Goal: Information Seeking & Learning: Learn about a topic

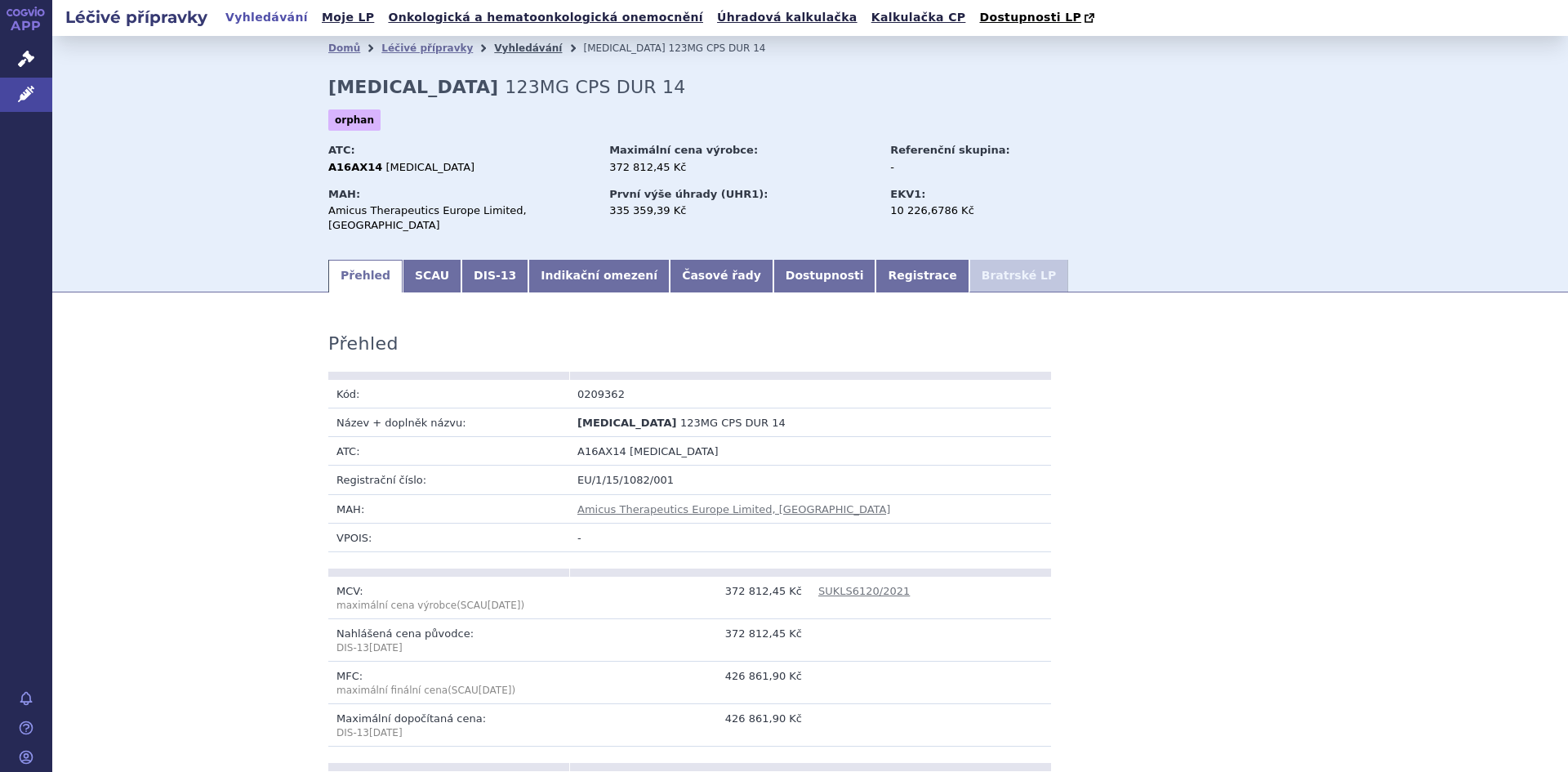
click at [495, 52] on link "Vyhledávání" at bounding box center [528, 48] width 68 height 11
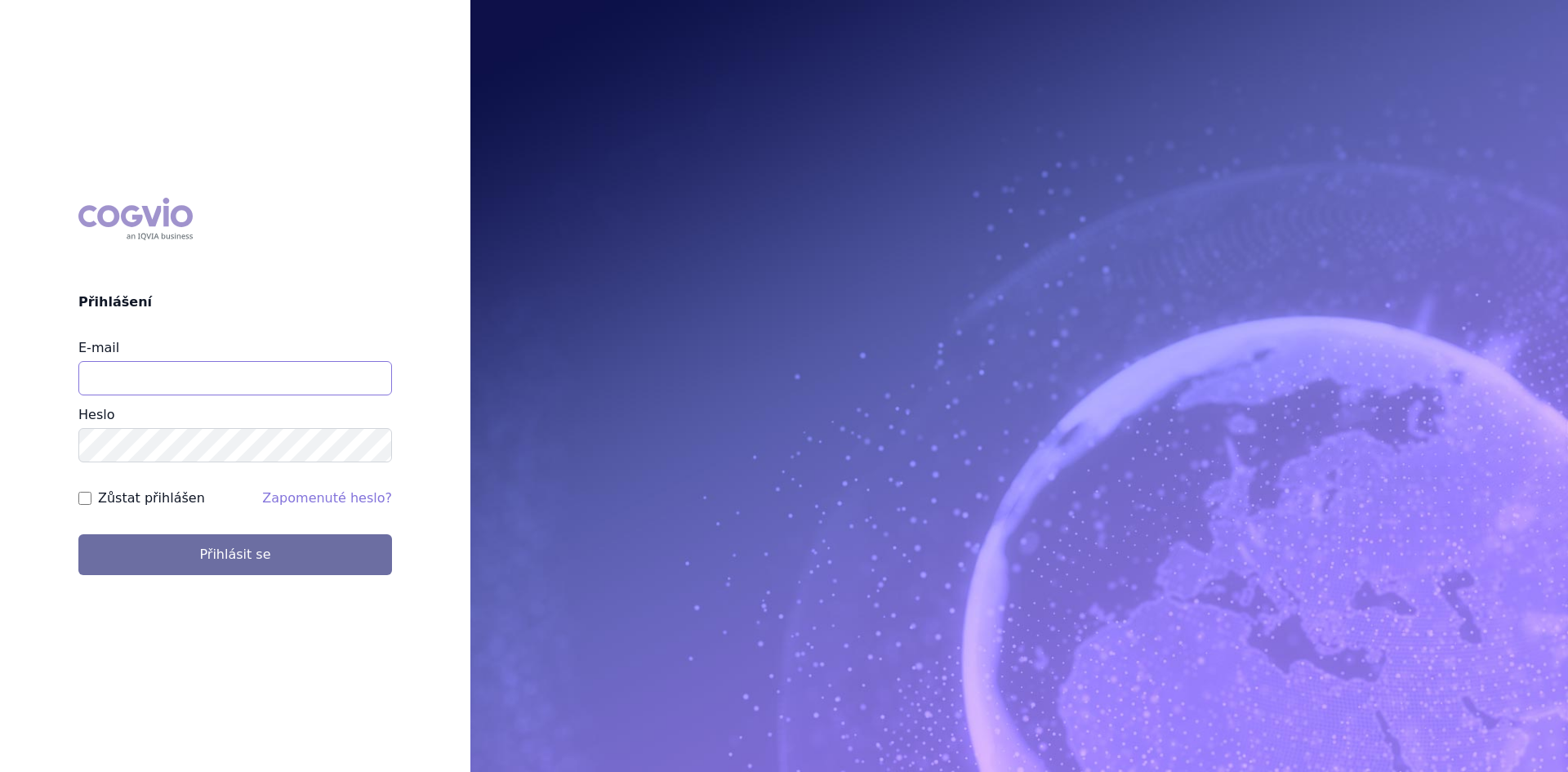
click at [93, 383] on input "E-mail" at bounding box center [235, 378] width 313 height 34
type input "lenka.celisova@viatris.com"
click at [78, 534] on button "Přihlásit se" at bounding box center [235, 554] width 313 height 41
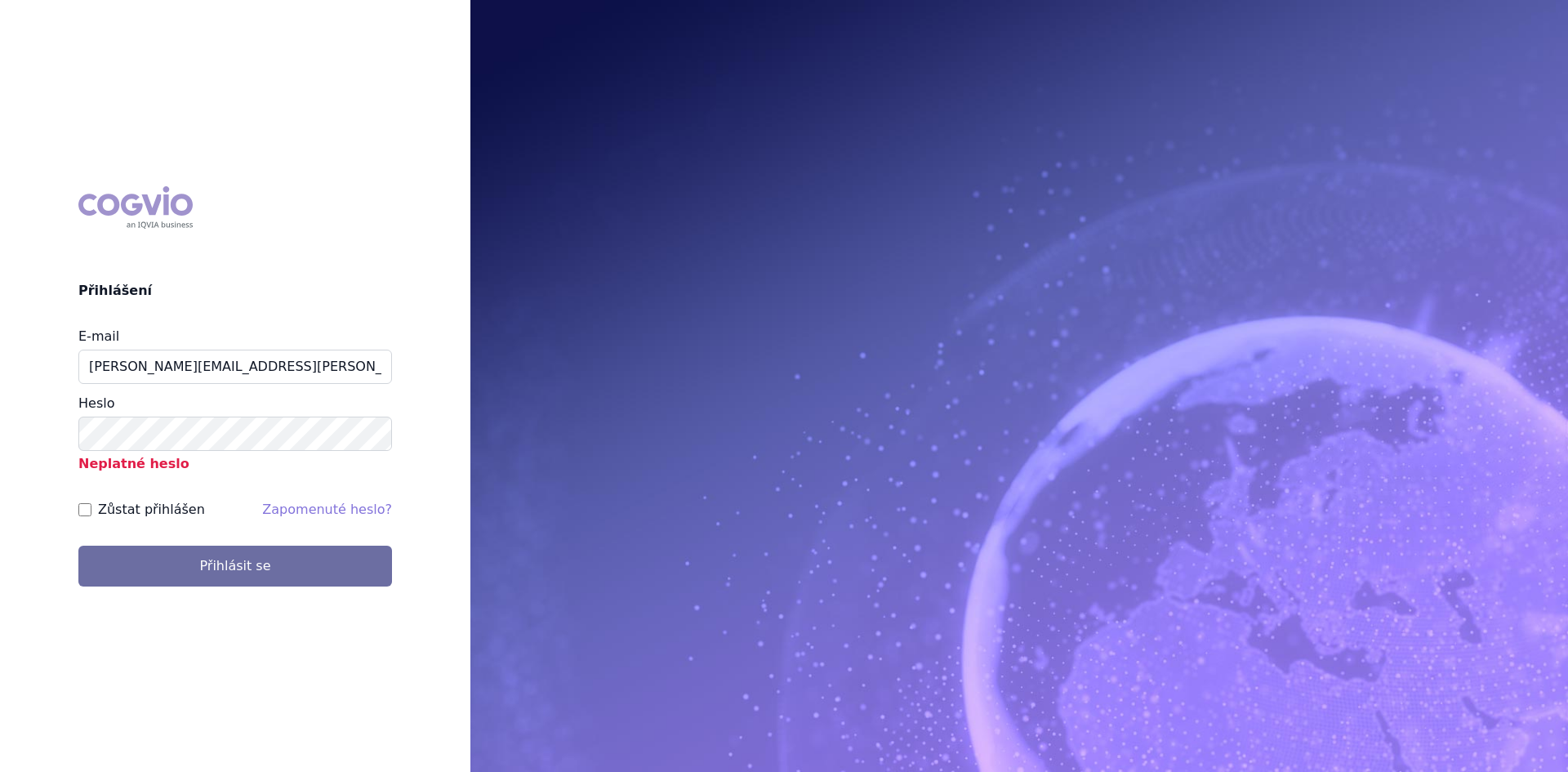
drag, startPoint x: 251, startPoint y: 634, endPoint x: 225, endPoint y: 686, distance: 58.1
click at [225, 686] on div "COGVIO Přihlášení E-mail lenka.celisova@viatris.com Heslo Neplatné heslo Zůstat…" at bounding box center [784, 386] width 1568 height 772
click at [142, 567] on button "Přihlásit se" at bounding box center [235, 566] width 313 height 41
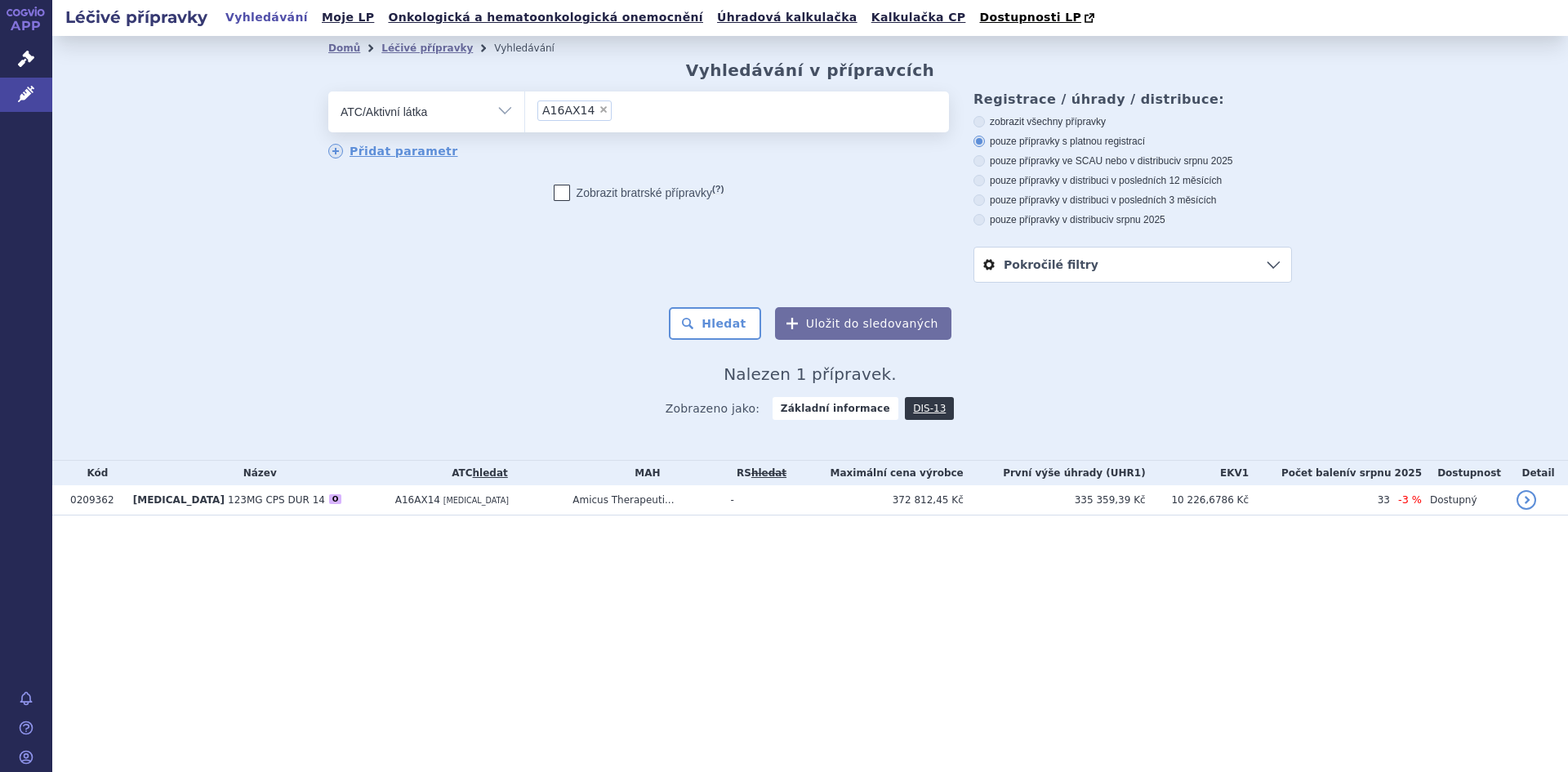
click at [602, 109] on span "×" at bounding box center [603, 109] width 10 height 10
click at [525, 109] on select "A16AX14" at bounding box center [524, 111] width 1 height 41
select select
click at [501, 111] on select "Vše Přípravek/SUKL kód MAH VPOIS ATC/Aktivní látka Léková forma Síla" at bounding box center [426, 110] width 196 height 37
click at [328, 92] on select "Vše Přípravek/SUKL kód MAH VPOIS ATC/Aktivní látka Léková forma Síla" at bounding box center [426, 110] width 196 height 37
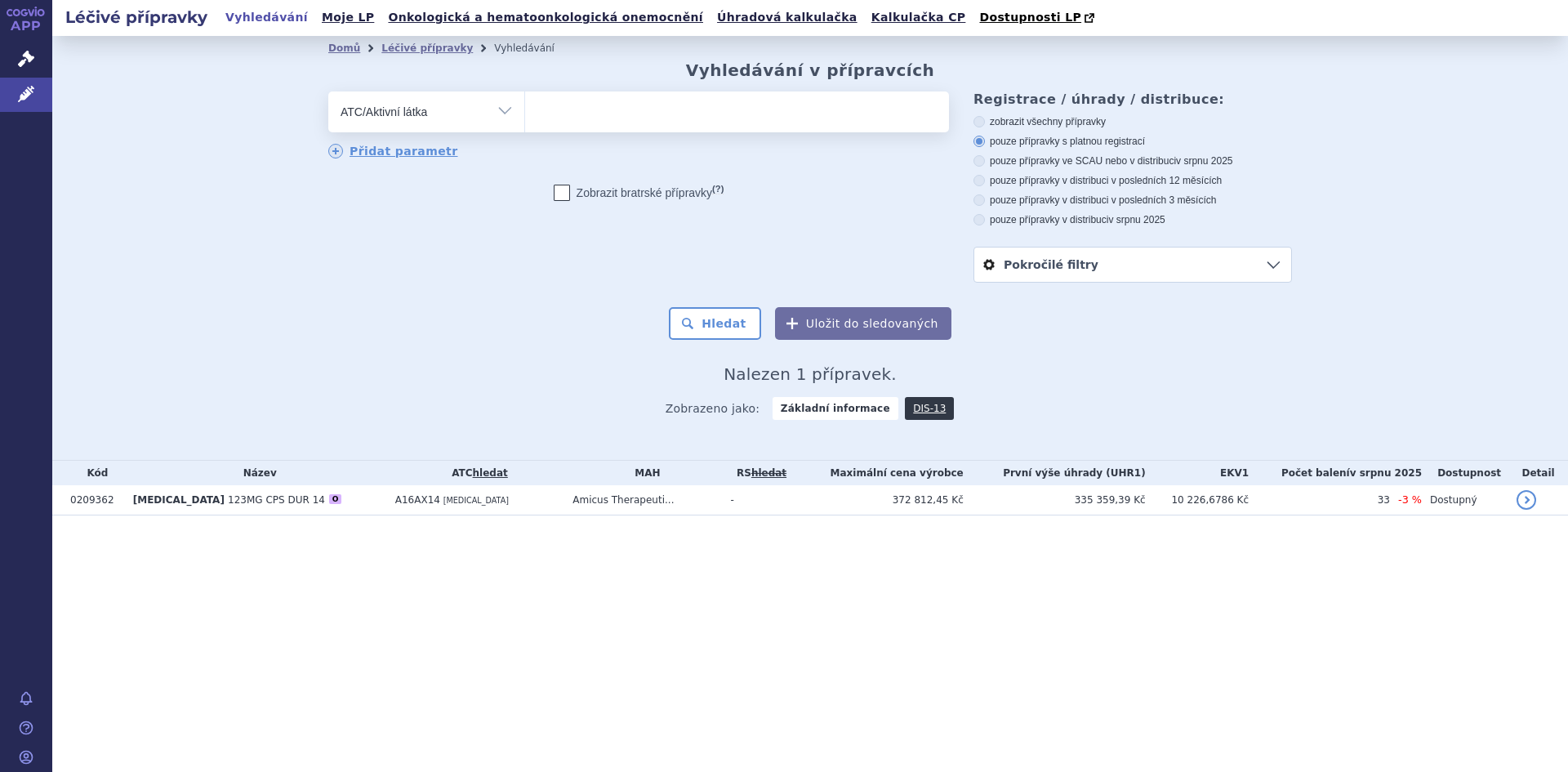
click at [557, 115] on ul at bounding box center [737, 108] width 424 height 34
click at [525, 115] on select at bounding box center [524, 111] width 1 height 41
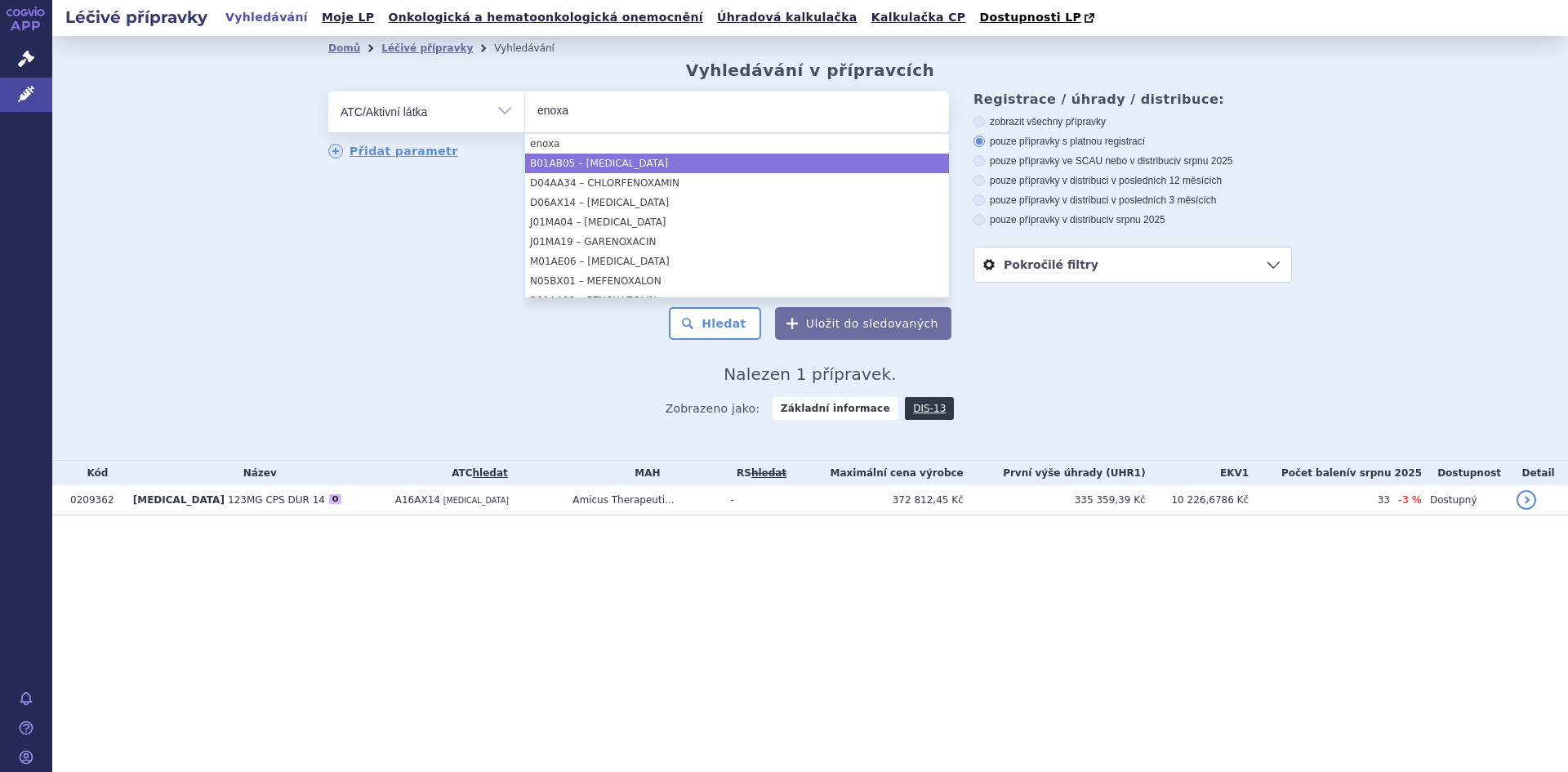
type input "enoxa"
select select "B01AB05"
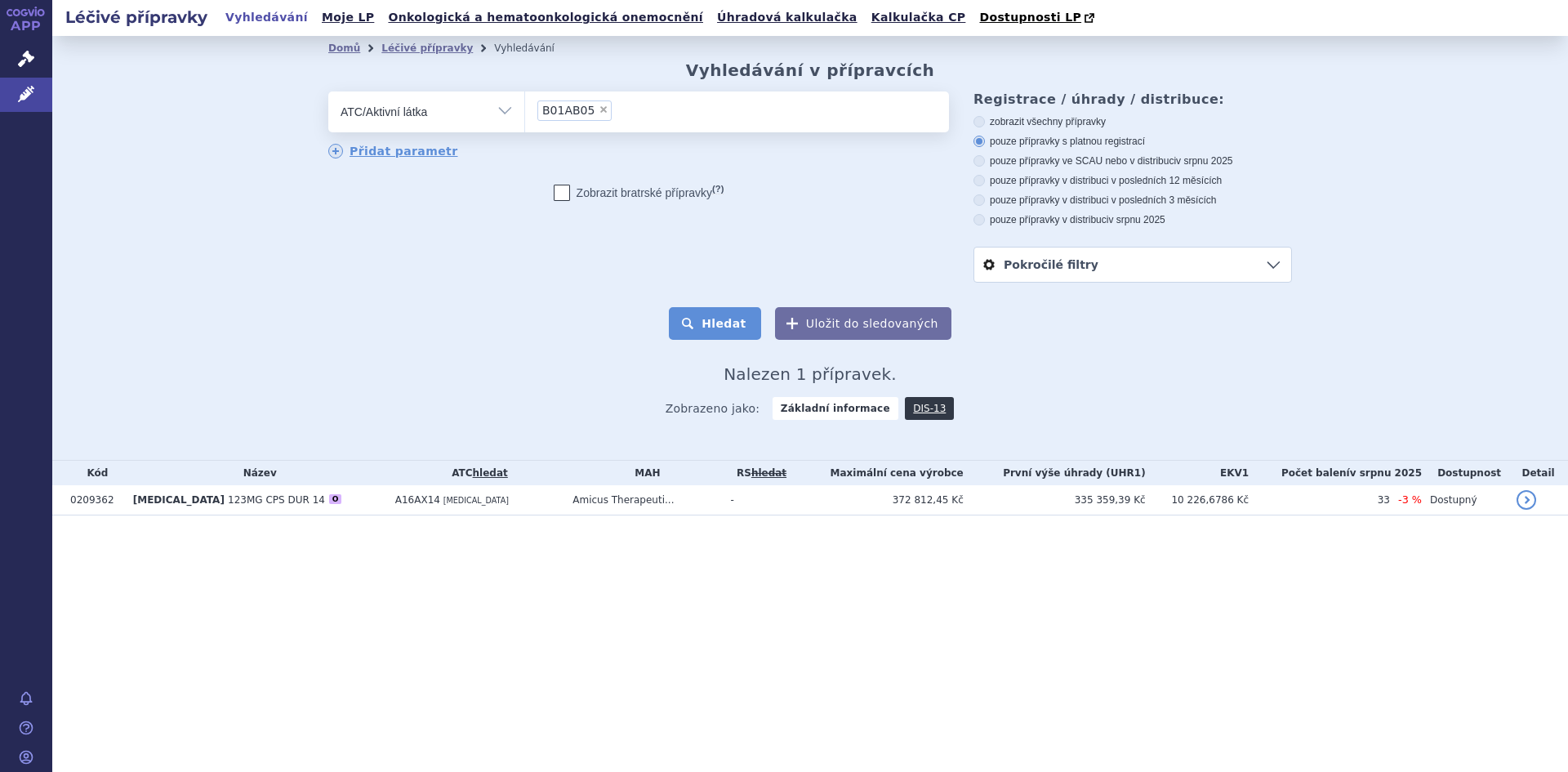
click at [704, 320] on button "Hledat" at bounding box center [715, 324] width 92 height 33
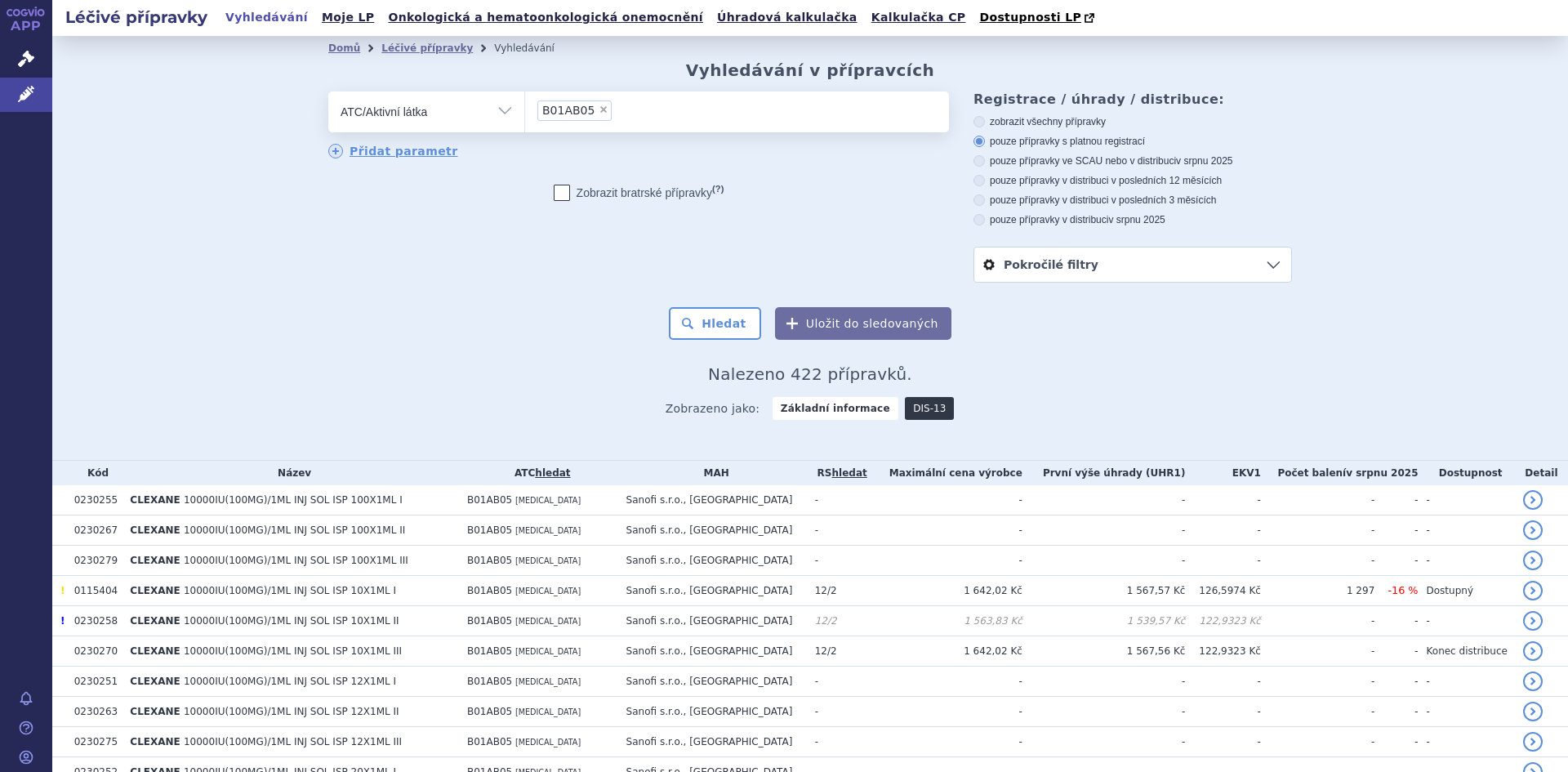
click at [915, 413] on link "DIS-13" at bounding box center [930, 408] width 49 height 23
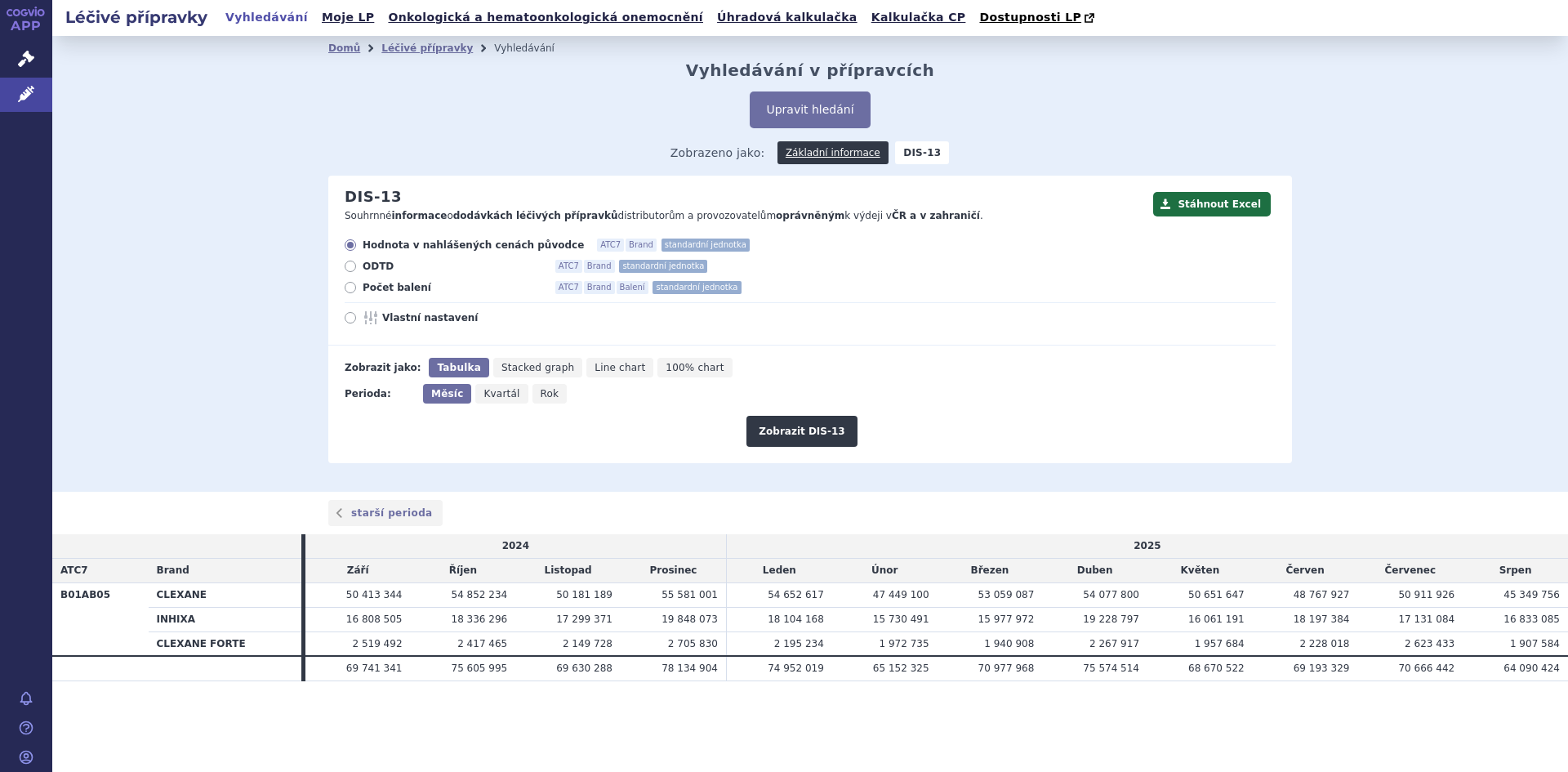
click at [429, 322] on span "Vlastní nastavení" at bounding box center [472, 317] width 179 height 13
click at [357, 322] on input "Vlastní nastavení" at bounding box center [352, 319] width 10 height 10
radio input "true"
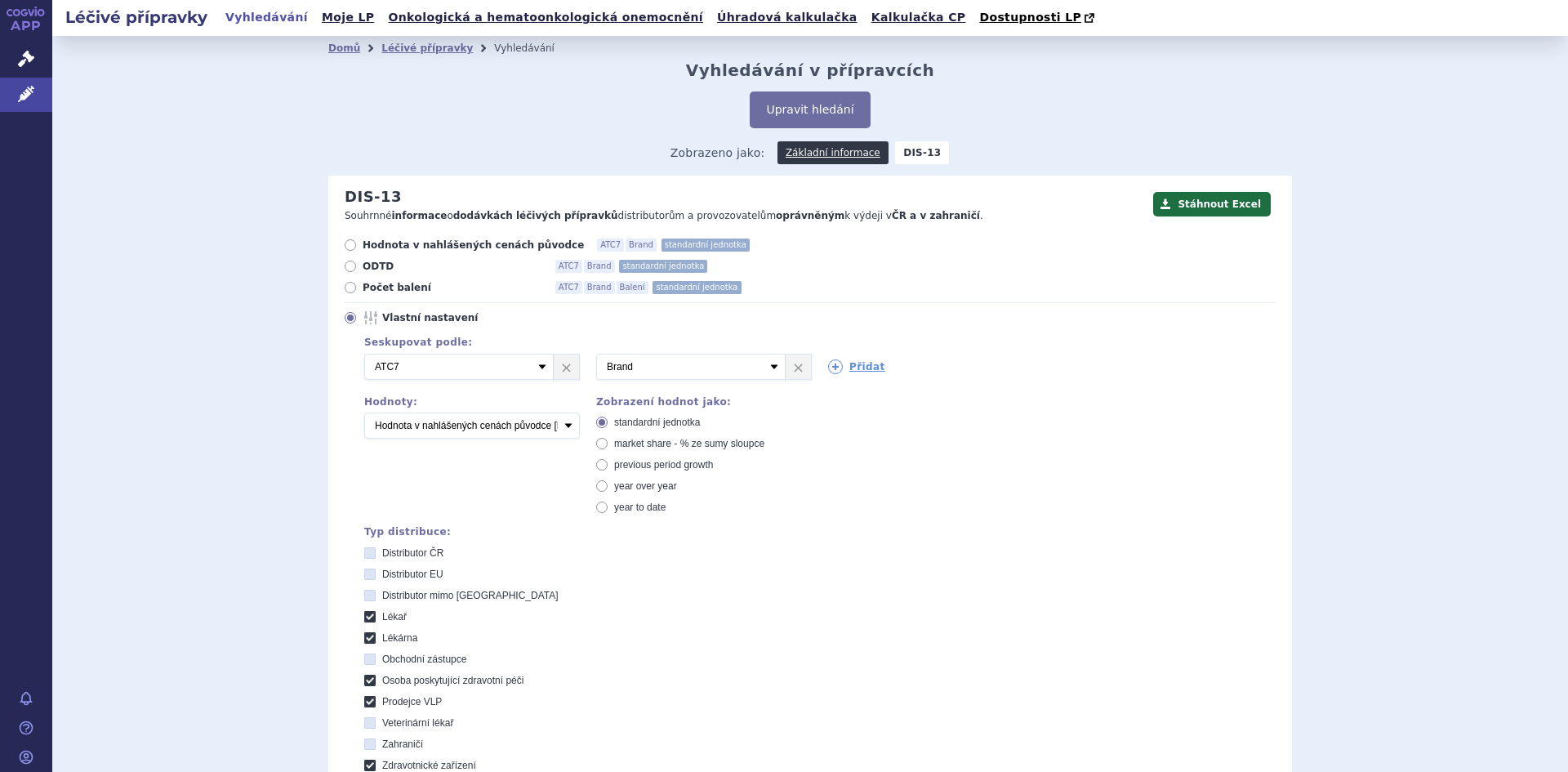
click at [364, 620] on icon at bounding box center [369, 616] width 11 height 11
click at [366, 620] on input "Lékař" at bounding box center [371, 619] width 10 height 10
checkbox input "false"
click at [364, 638] on icon at bounding box center [369, 637] width 11 height 11
click at [366, 638] on input "Lékárna" at bounding box center [371, 640] width 10 height 10
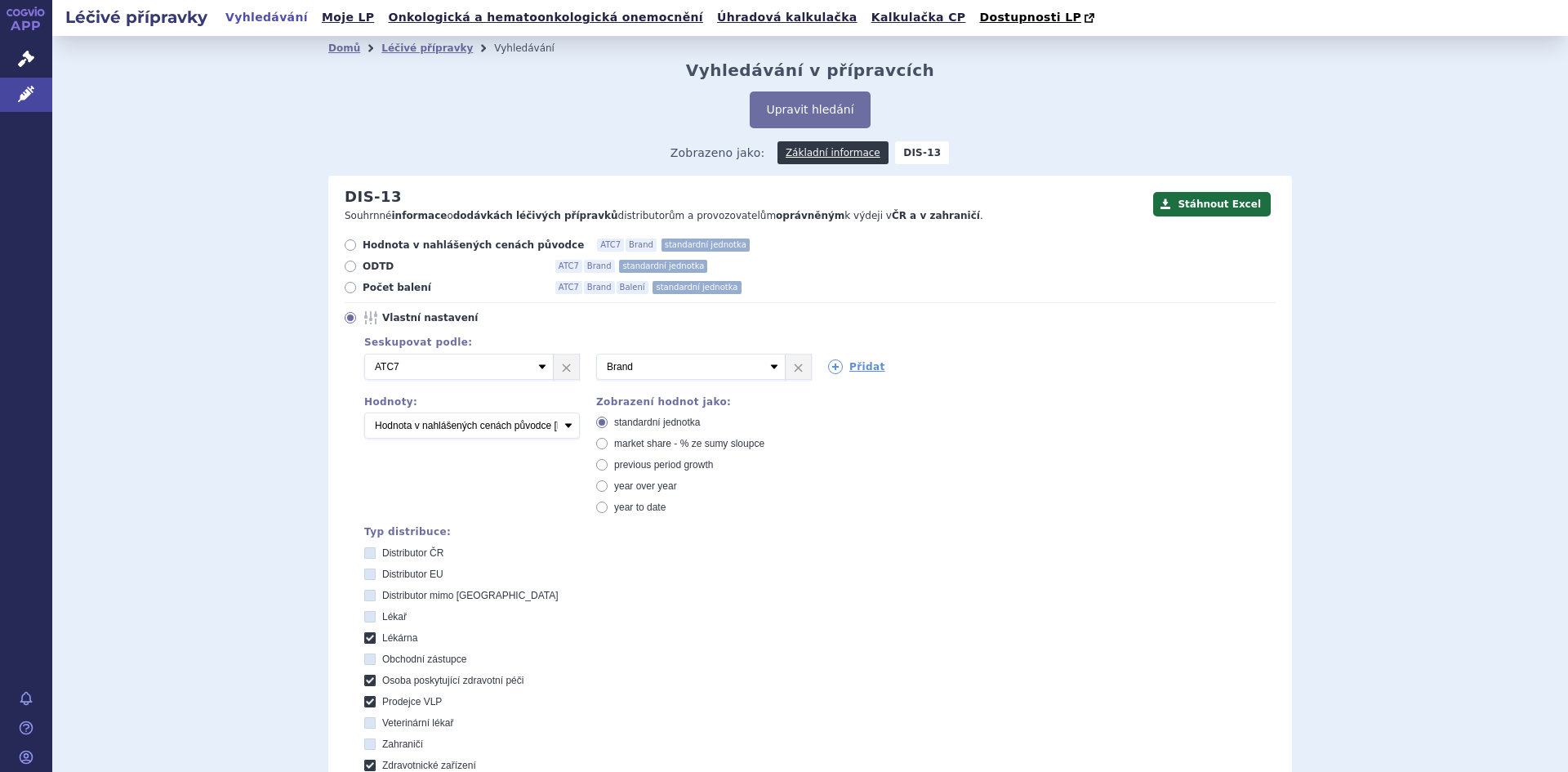
checkbox input "false"
click at [366, 574] on icon at bounding box center [369, 574] width 11 height 11
click at [366, 574] on EU "Distributor EU" at bounding box center [371, 576] width 10 height 10
checkbox EU "true"
click at [364, 594] on icon at bounding box center [369, 594] width 11 height 11
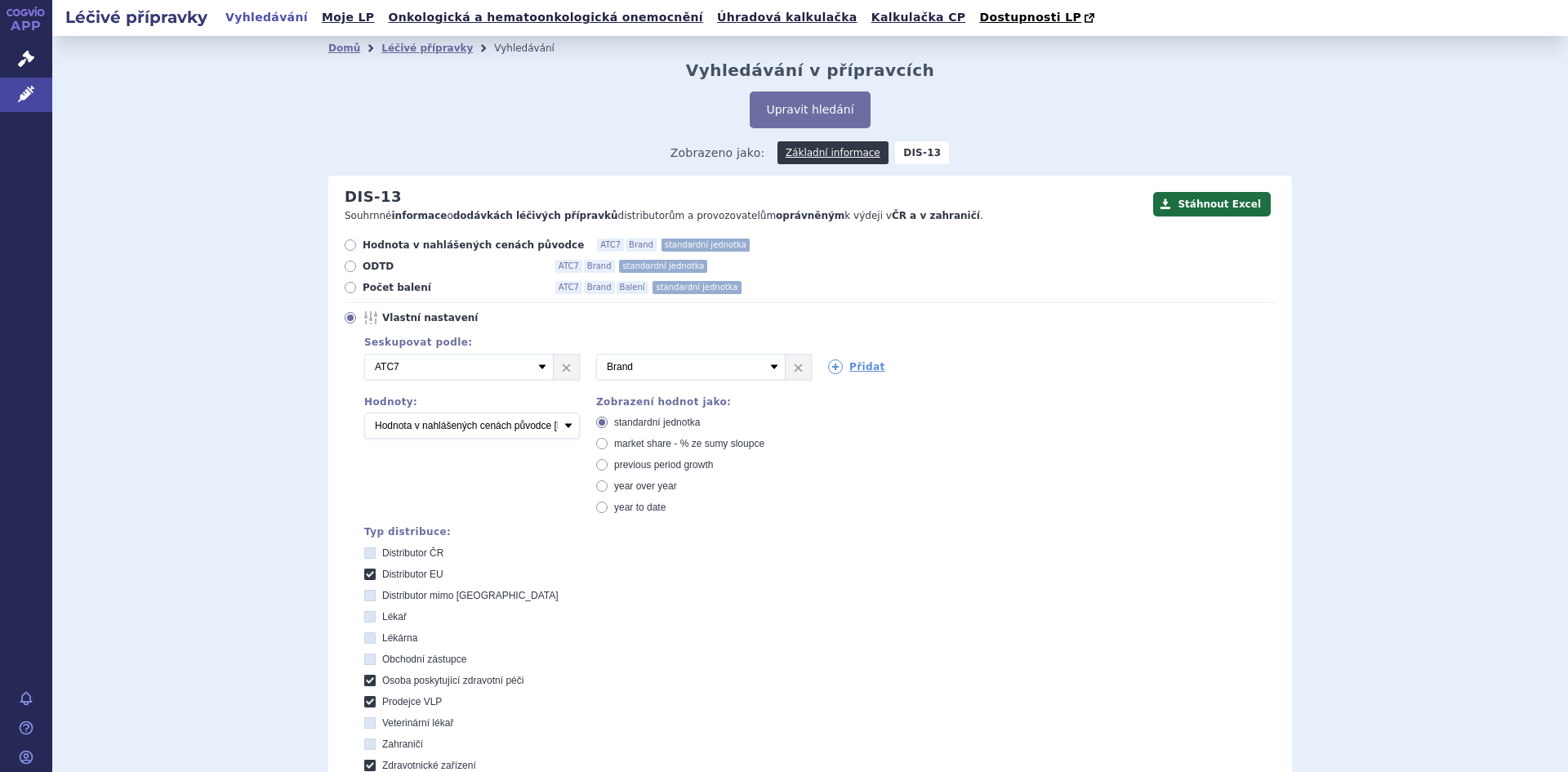
click at [366, 594] on EU "Distributor mimo EU" at bounding box center [371, 597] width 10 height 10
checkbox EU "true"
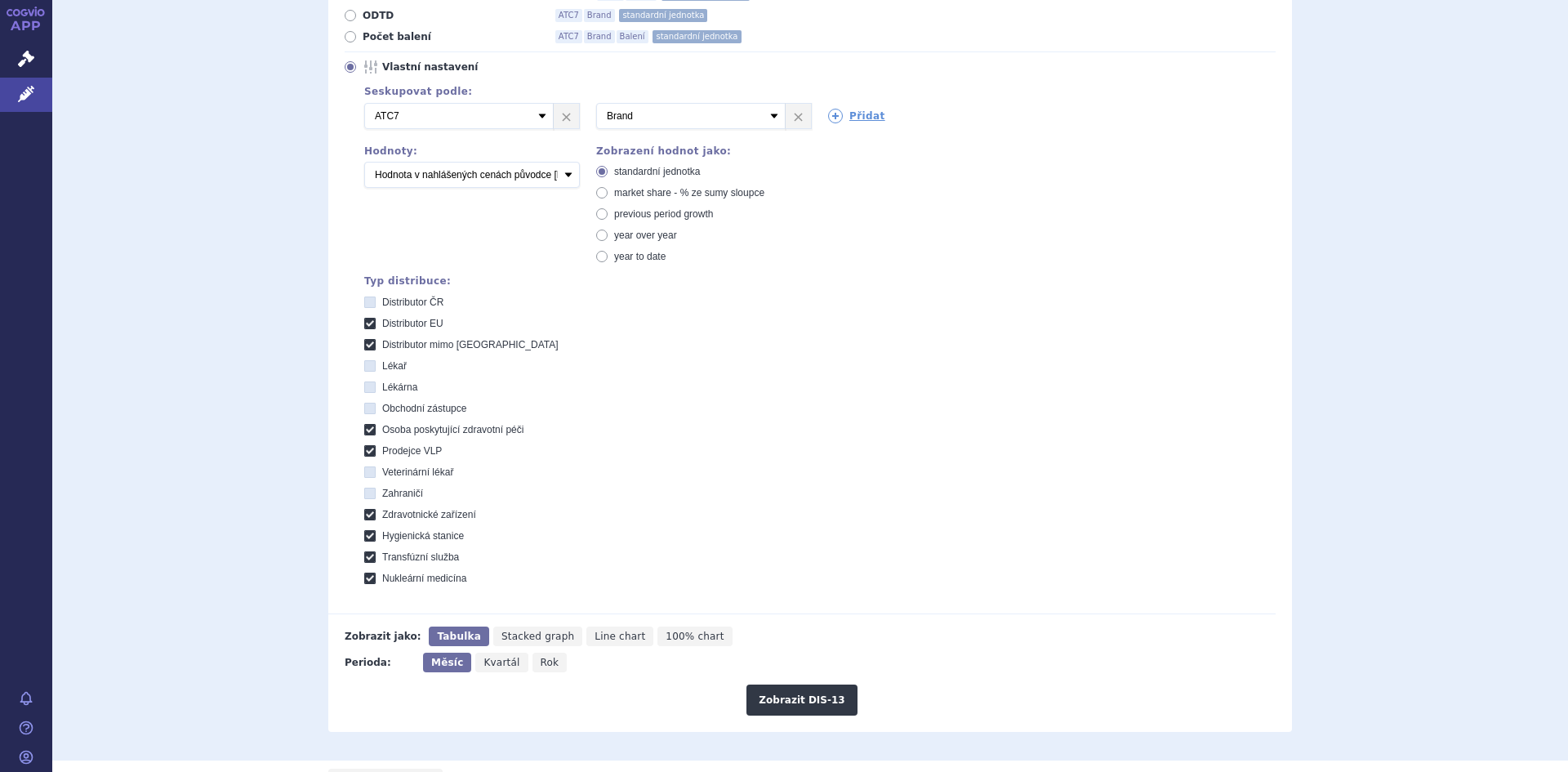
scroll to position [261, 0]
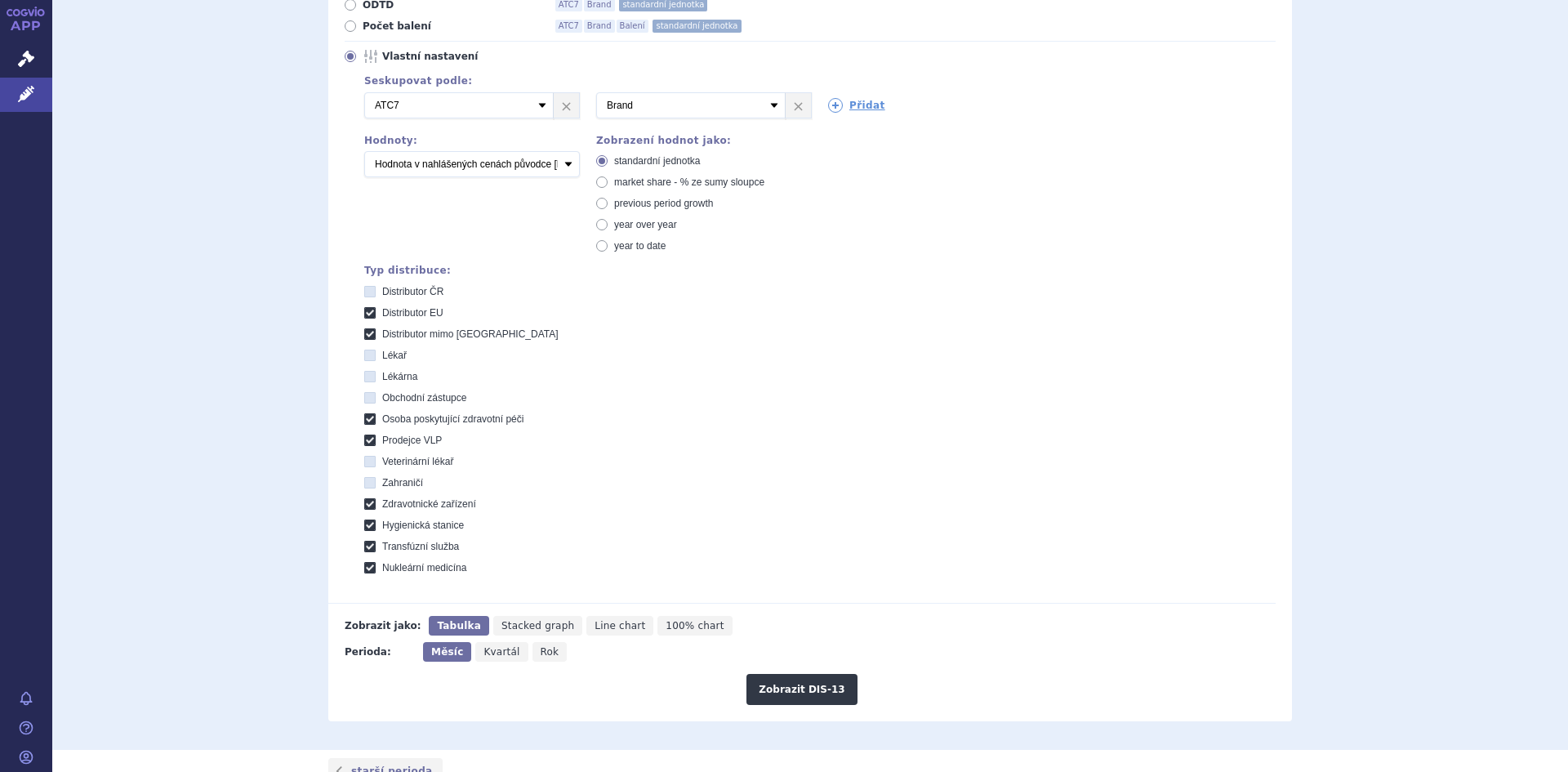
click at [367, 416] on icon at bounding box center [369, 419] width 11 height 11
click at [367, 416] on péči "Osoba poskytující zdravotní péči" at bounding box center [371, 421] width 10 height 10
checkbox péči "false"
click at [368, 440] on icon at bounding box center [369, 440] width 11 height 11
click at [368, 440] on VLP "Prodejce VLP" at bounding box center [371, 442] width 10 height 10
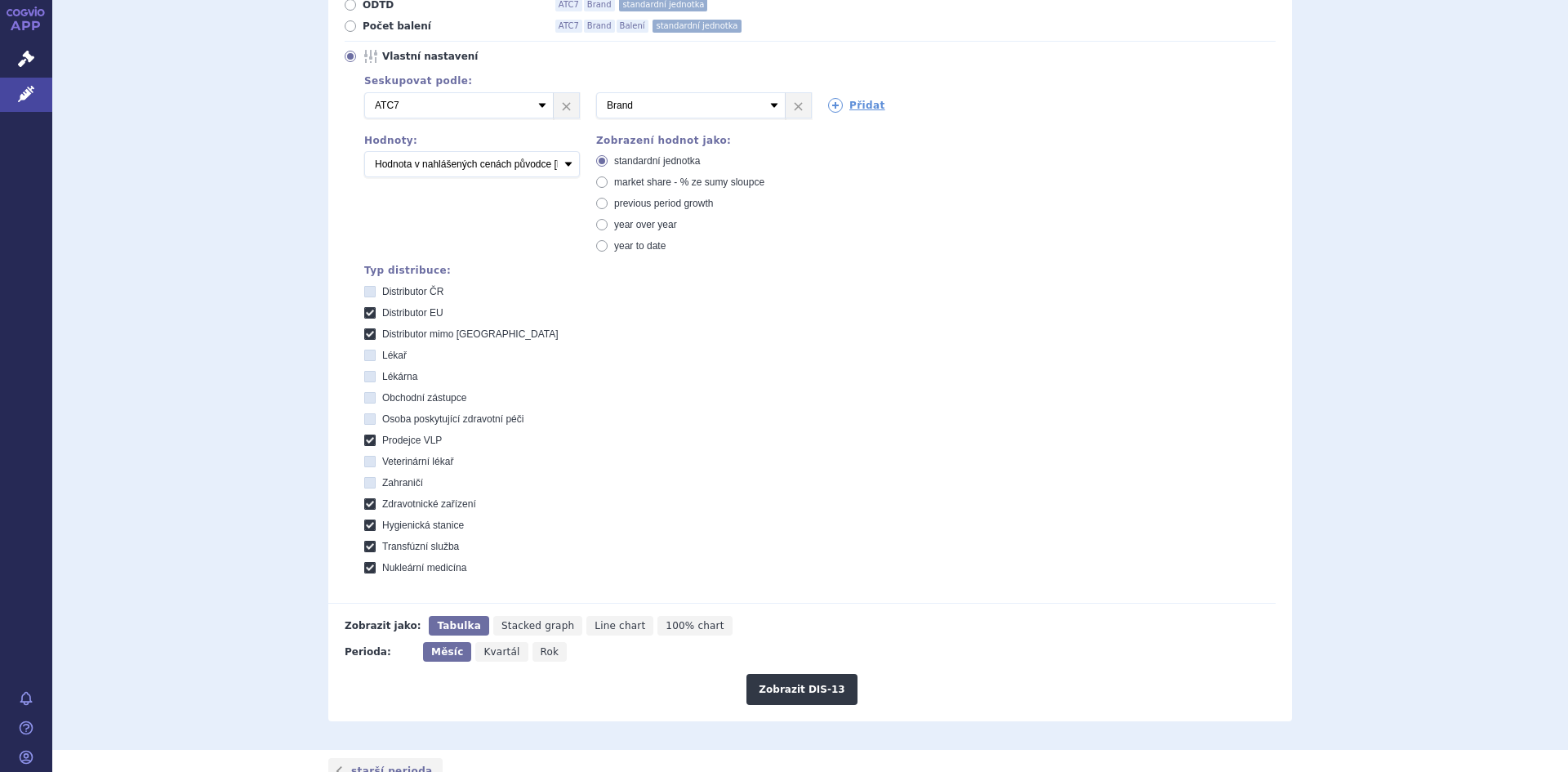
checkbox VLP "false"
click at [364, 507] on icon at bounding box center [369, 503] width 11 height 11
click at [366, 507] on zařízení "Zdravotnické zařízení" at bounding box center [371, 506] width 10 height 10
checkbox zařízení "false"
click at [365, 525] on icon at bounding box center [369, 525] width 11 height 11
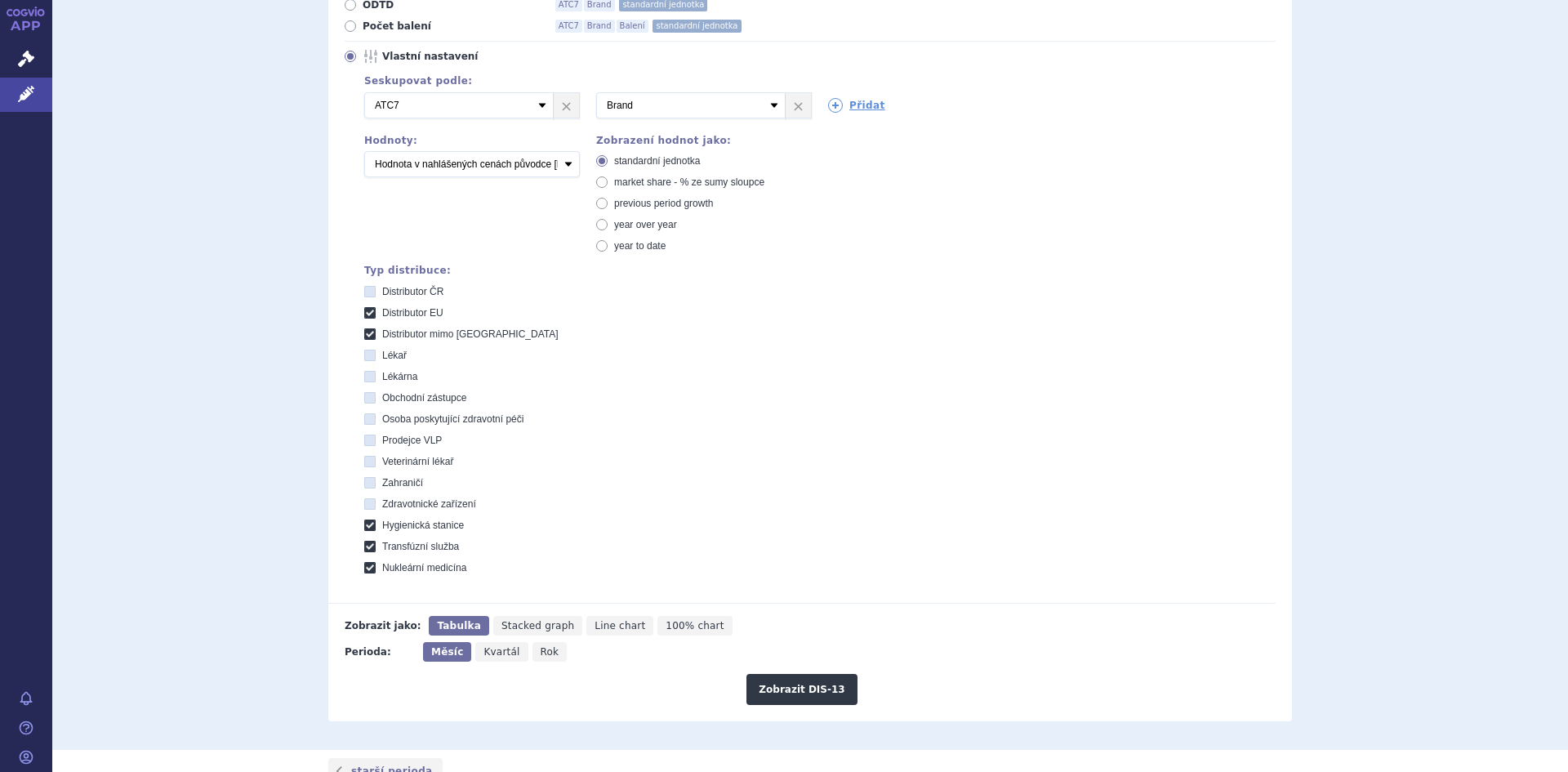
click at [366, 525] on stanice "Hygienická stanice" at bounding box center [371, 527] width 10 height 10
checkbox stanice "false"
click at [367, 545] on icon at bounding box center [369, 546] width 11 height 11
click at [367, 545] on služba "Transfúzní služba" at bounding box center [371, 548] width 10 height 10
checkbox služba "false"
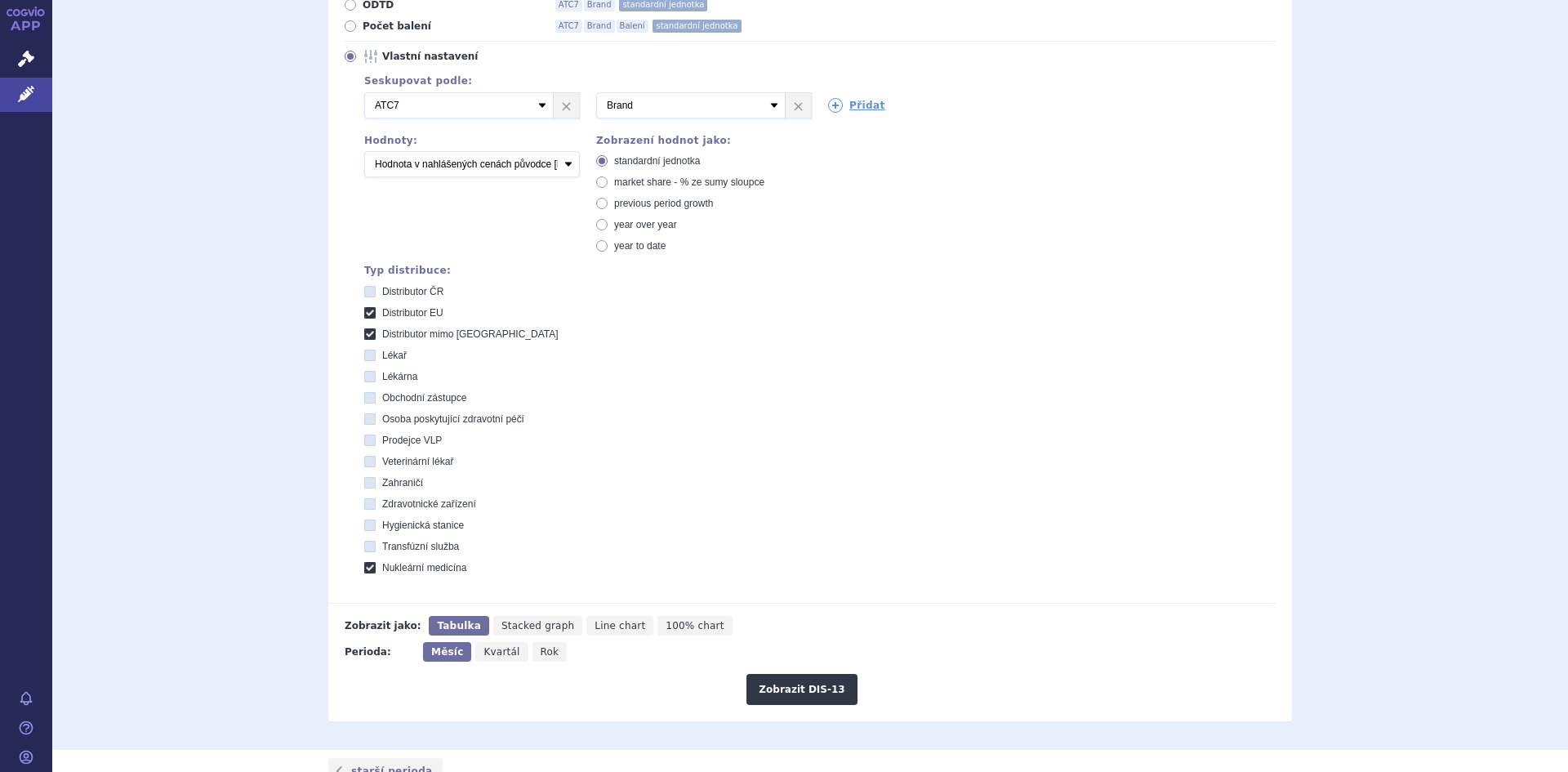
click at [365, 565] on icon at bounding box center [369, 567] width 11 height 11
click at [366, 565] on medicína "Nukleární medicína" at bounding box center [371, 569] width 10 height 10
checkbox medicína "false"
click at [803, 687] on button "Zobrazit DIS-13" at bounding box center [801, 689] width 111 height 31
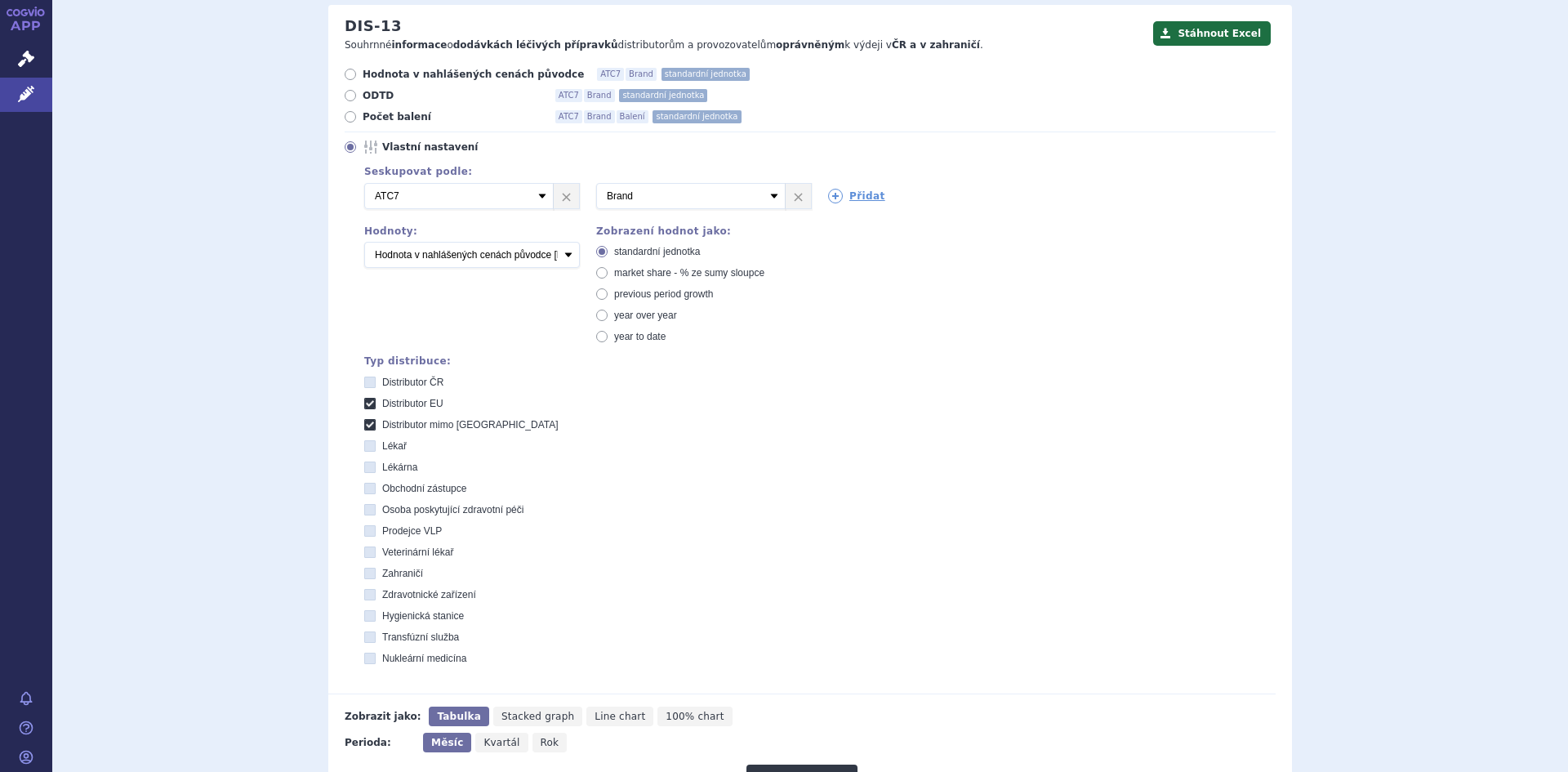
scroll to position [161, 0]
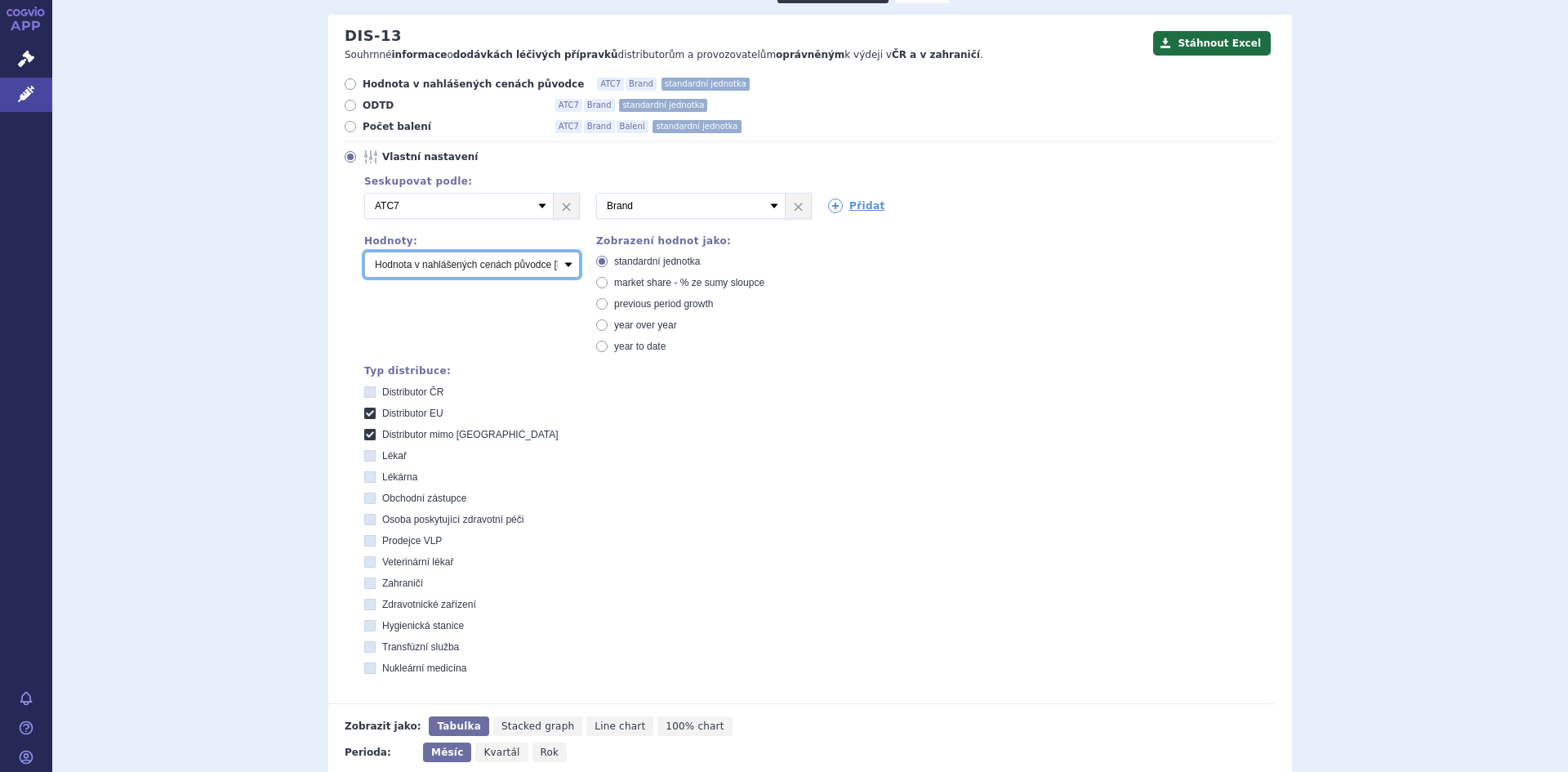
click at [565, 265] on select "Počet balení Hodnota v nahlášených cenách původce [DIS-13] Hodnota v maximálníc…" at bounding box center [472, 265] width 216 height 26
select select "packages"
click at [364, 252] on select "Počet balení Hodnota v nahlášených cenách původce [DIS-13] Hodnota v maximálníc…" at bounding box center [472, 265] width 216 height 26
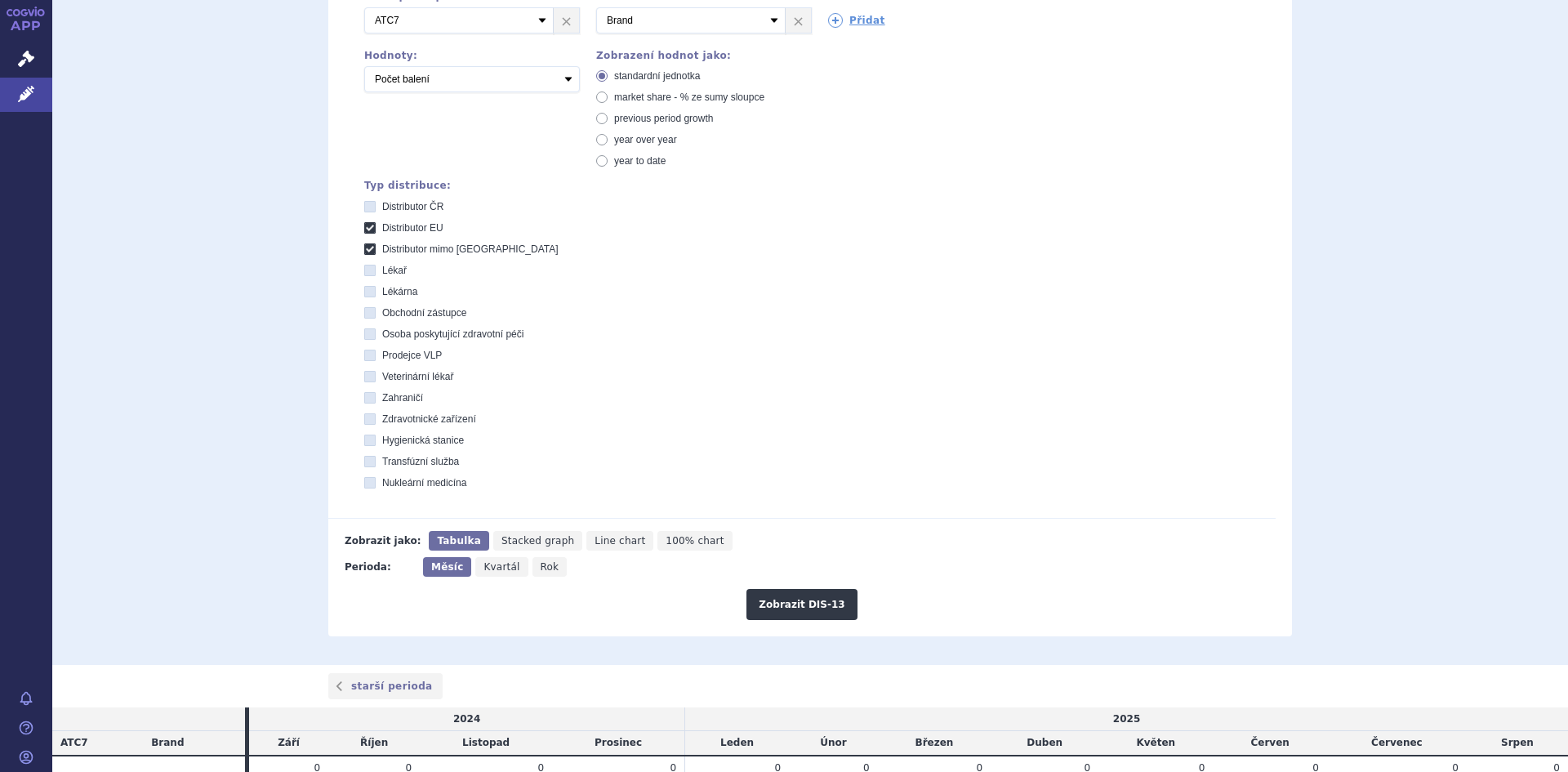
scroll to position [422, 0]
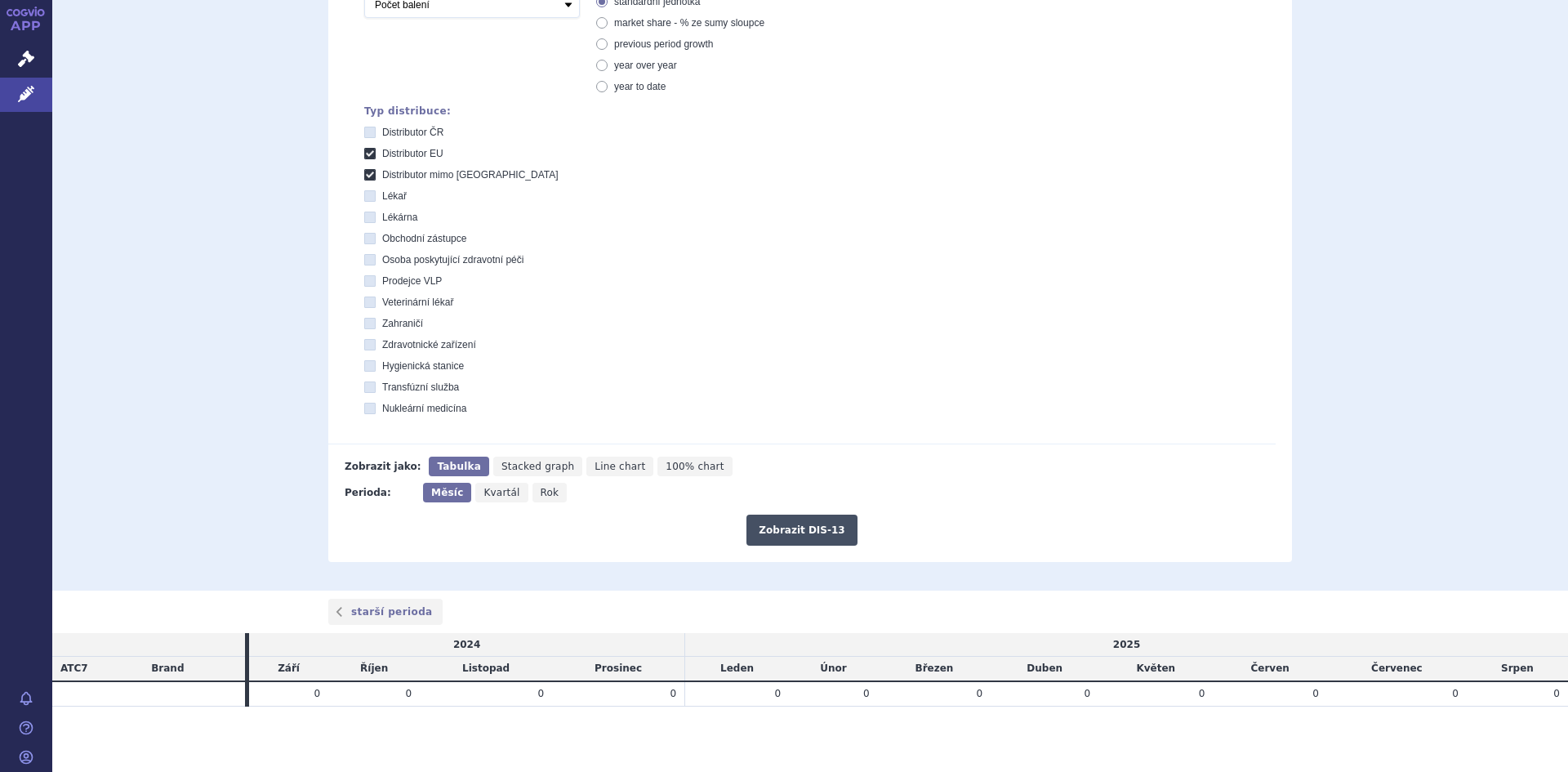
click at [797, 527] on button "Zobrazit DIS-13" at bounding box center [801, 530] width 111 height 31
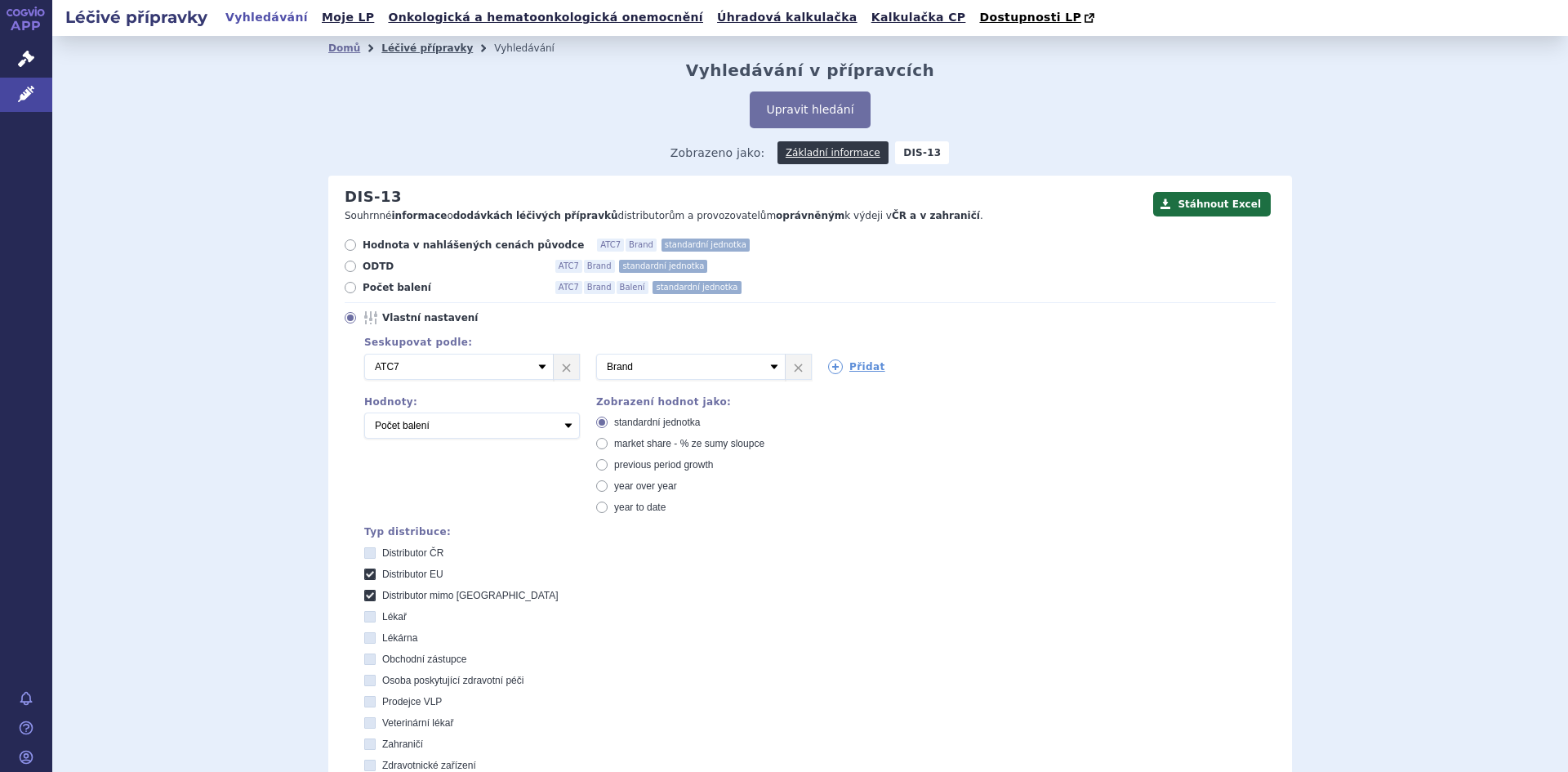
click at [402, 46] on link "Léčivé přípravky" at bounding box center [427, 48] width 91 height 11
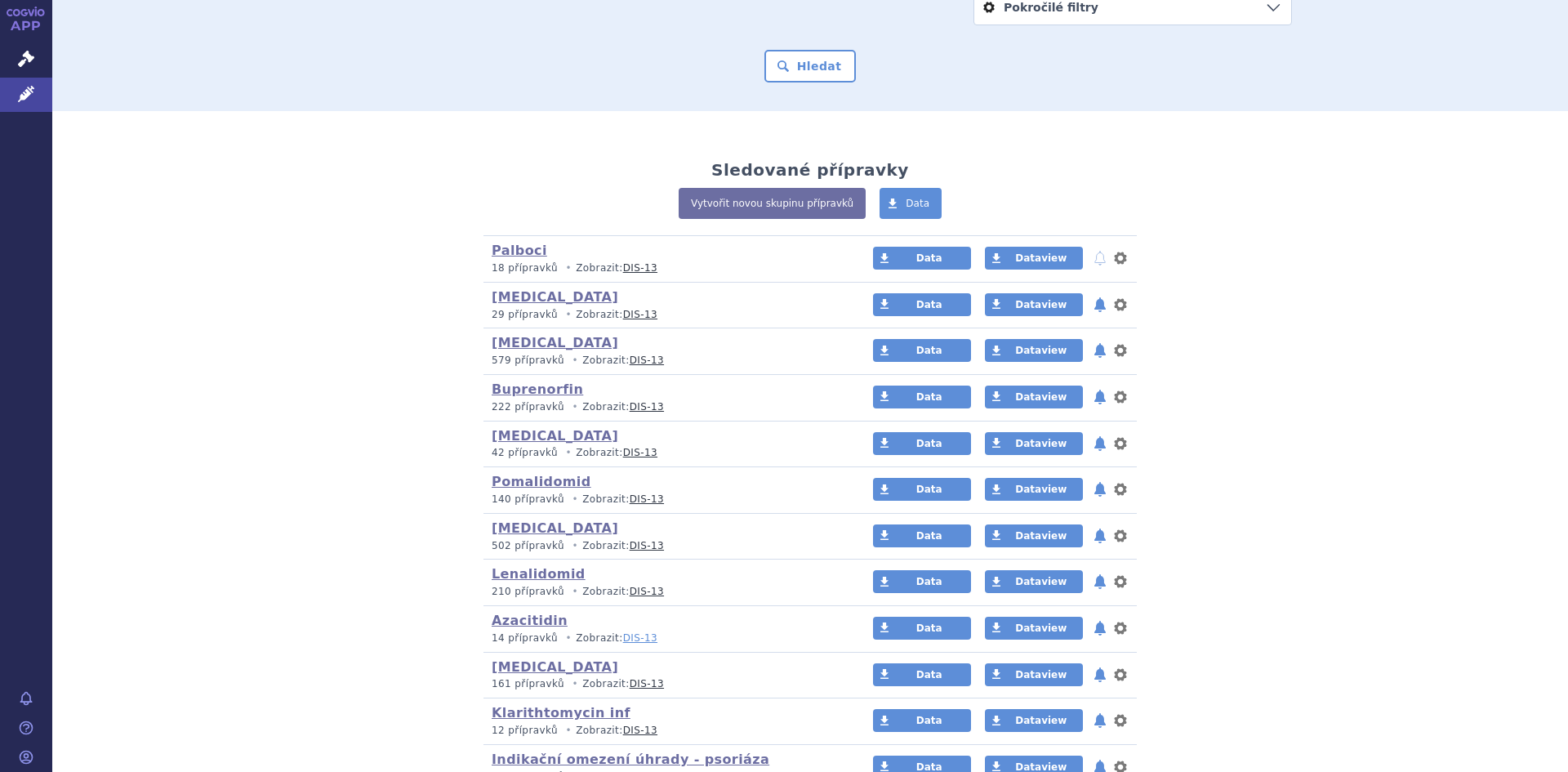
scroll to position [261, 0]
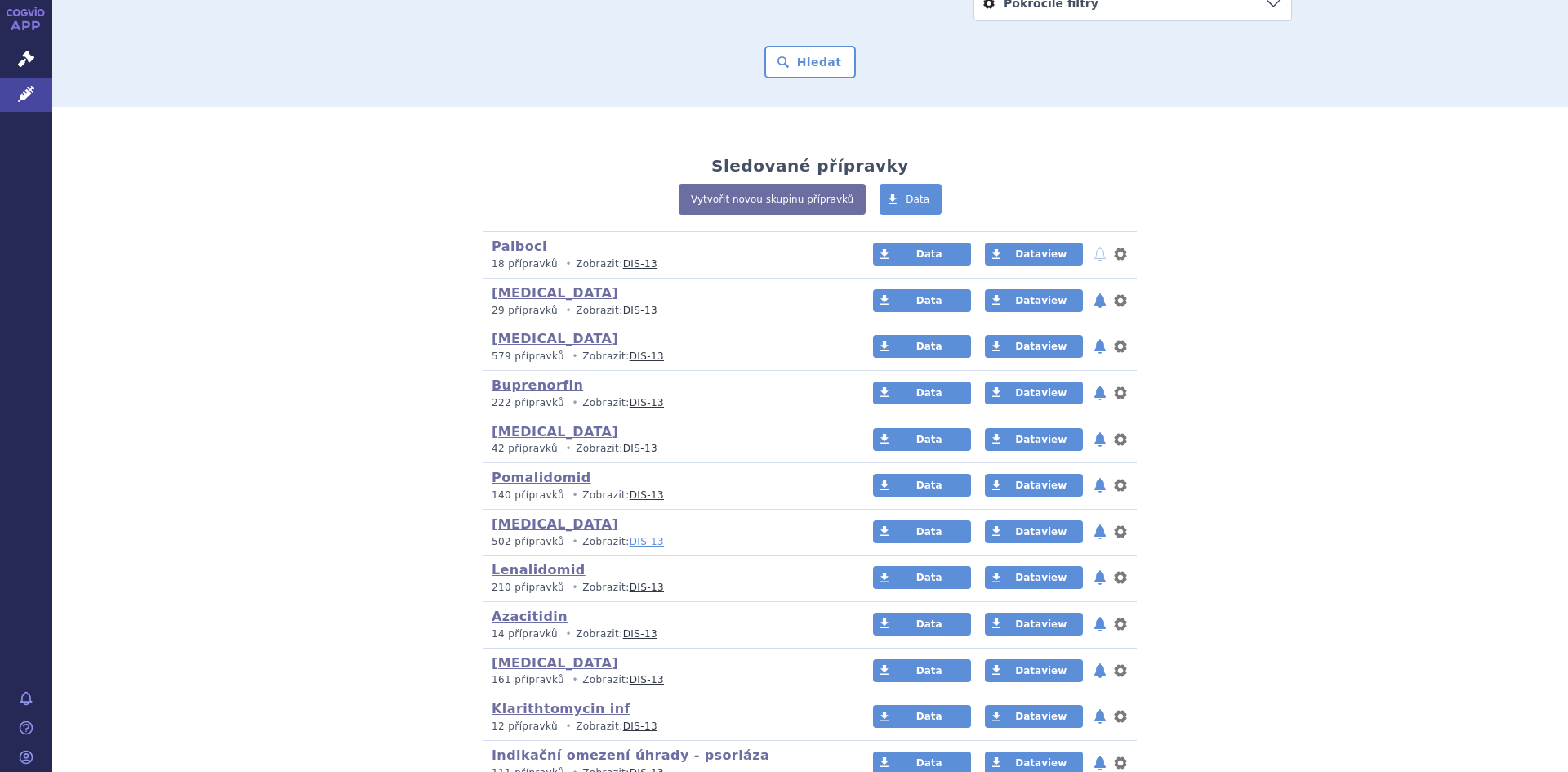
click at [629, 544] on link "DIS-13" at bounding box center [646, 540] width 34 height 11
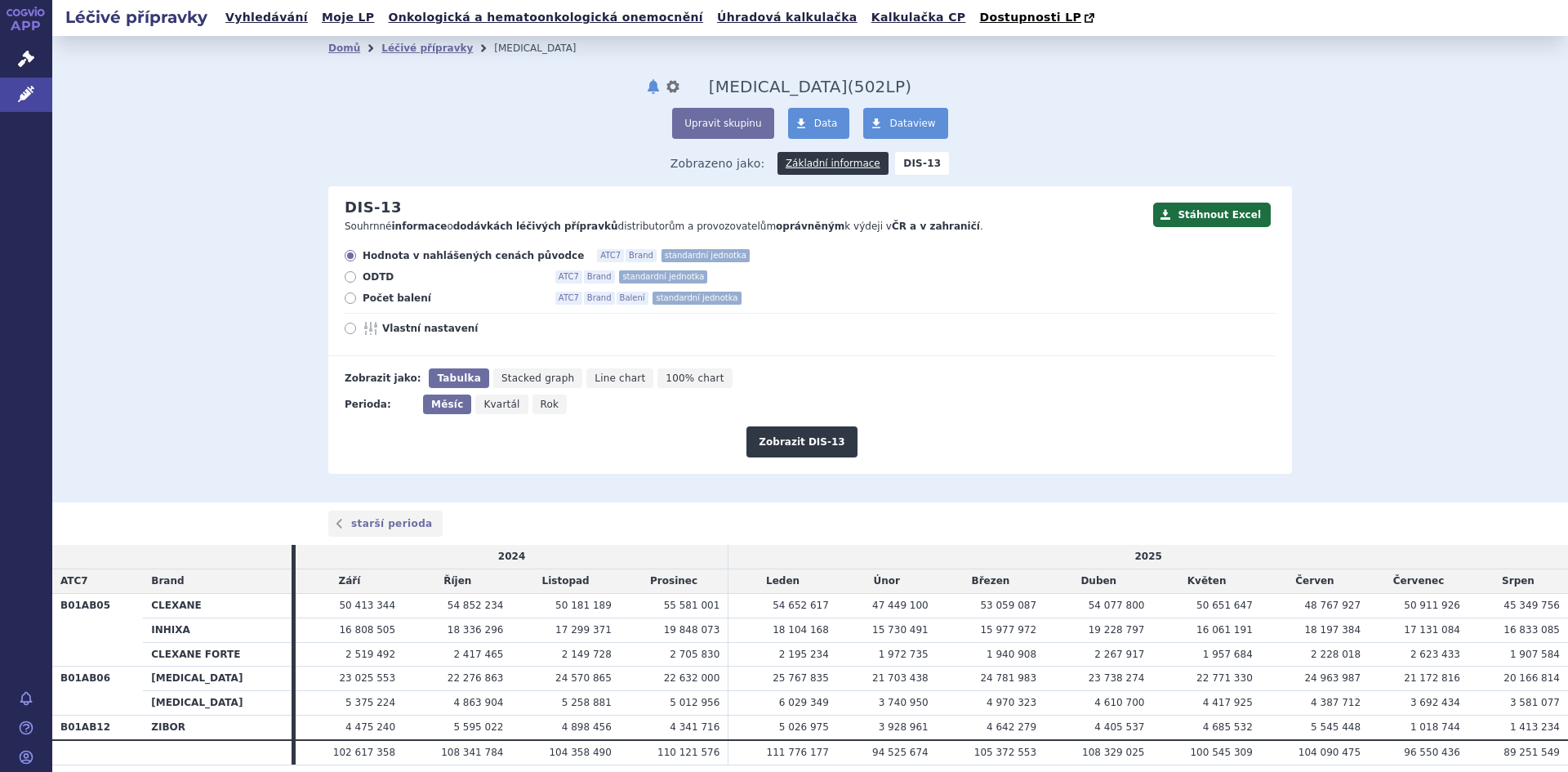
click at [536, 381] on span "Stacked graph" at bounding box center [537, 378] width 72 height 11
click at [504, 379] on input "Stacked graph" at bounding box center [499, 373] width 10 height 10
radio input "true"
click at [805, 436] on button "Zobrazit DIS-13" at bounding box center [801, 442] width 111 height 31
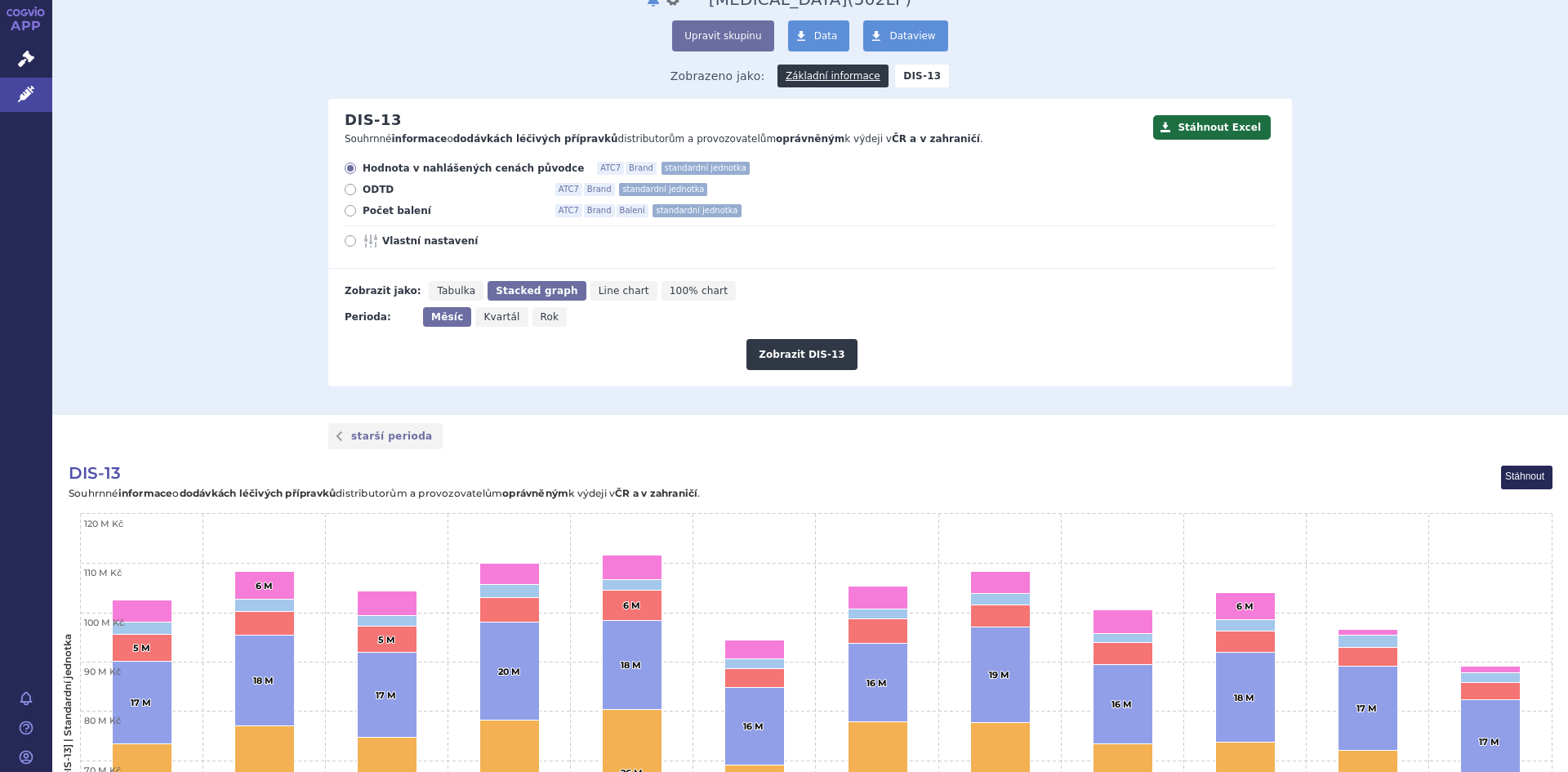
scroll to position [33, 0]
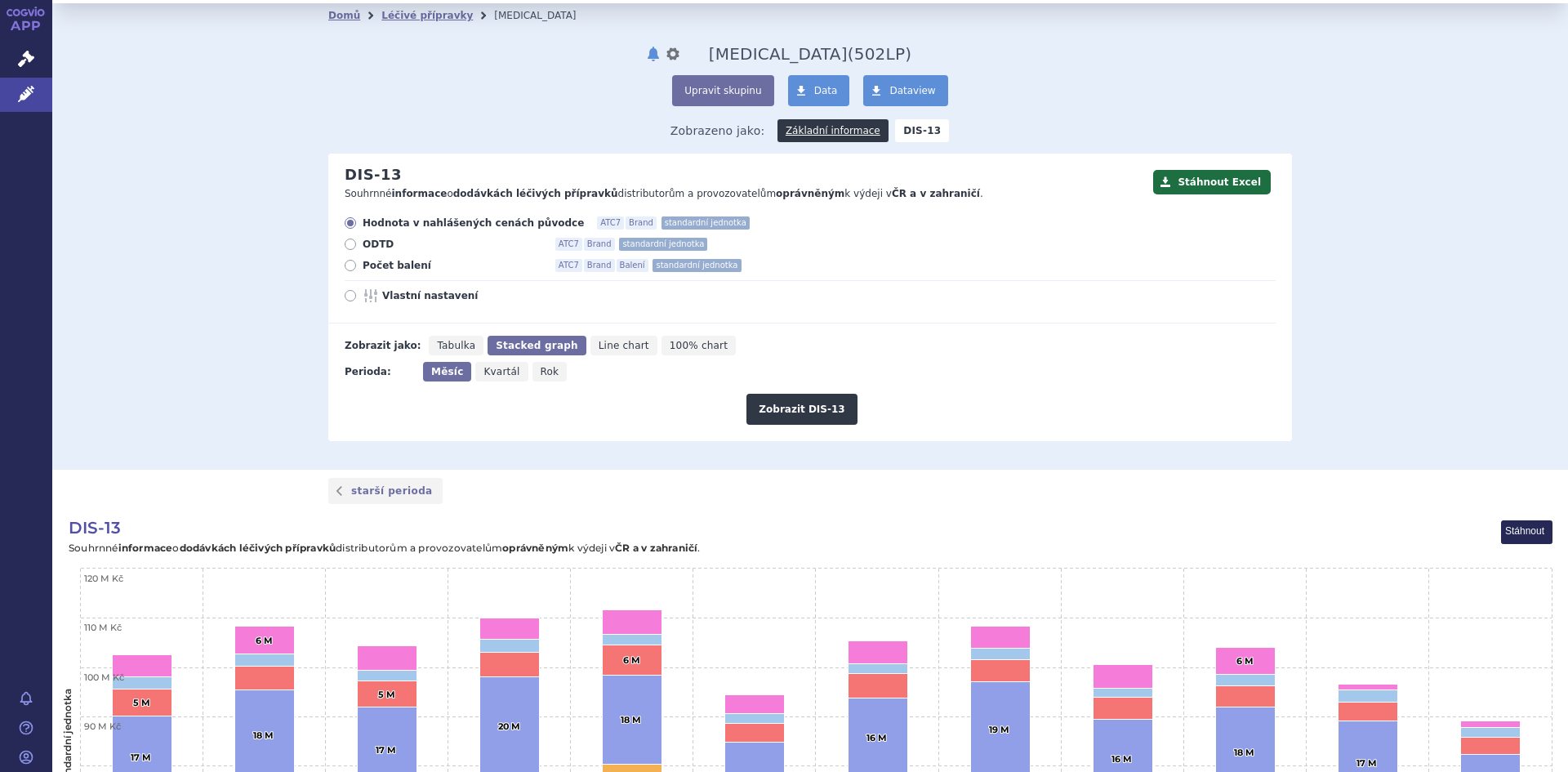
click at [670, 350] on span "100% chart" at bounding box center [698, 345] width 58 height 11
click at [662, 346] on input "100% chart" at bounding box center [667, 341] width 10 height 10
radio input "true"
click at [789, 407] on button "Zobrazit DIS-13" at bounding box center [801, 409] width 111 height 31
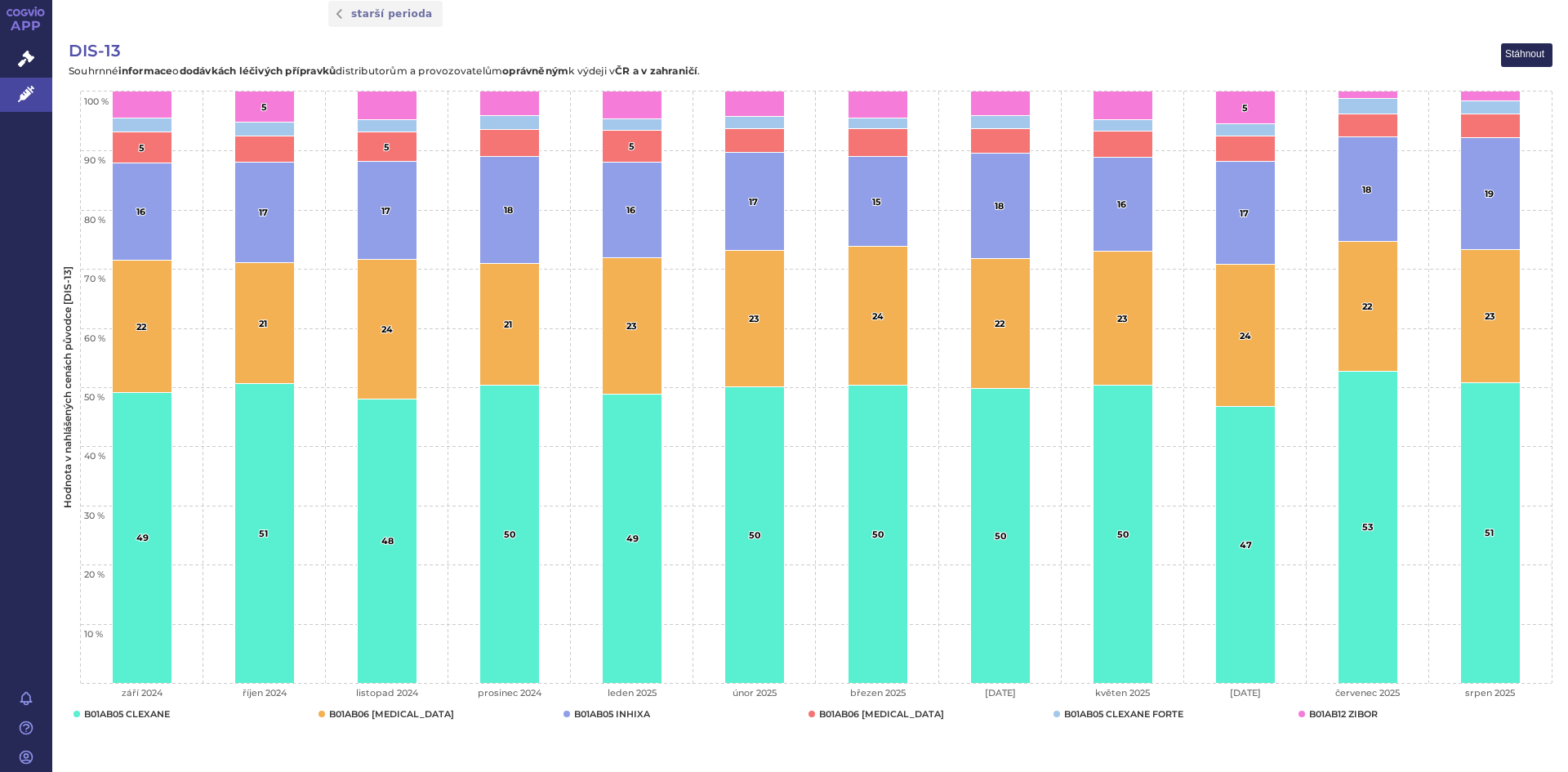
scroll to position [477, 0]
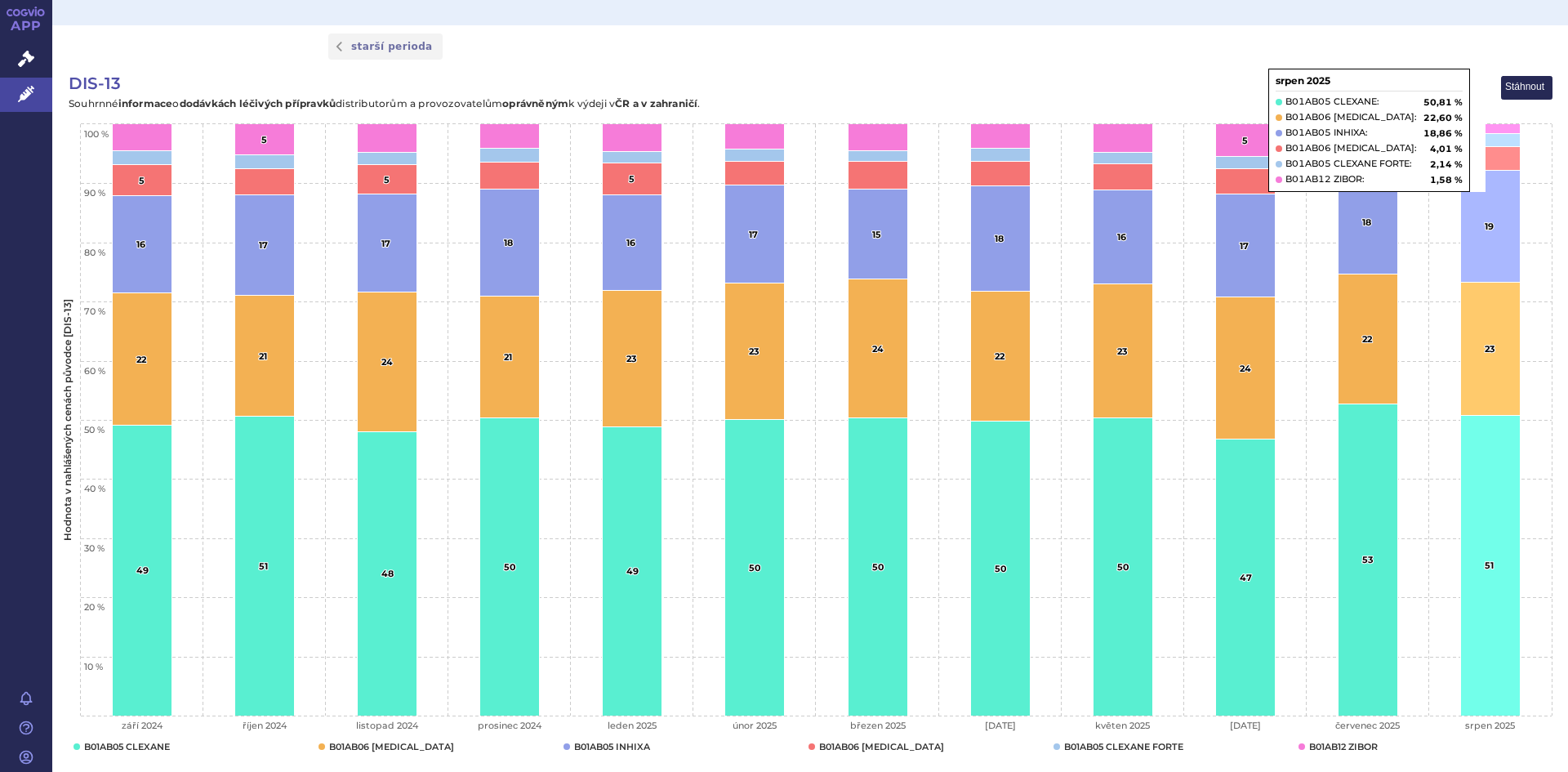
click at [1546, 222] on rect "Interactive chart" at bounding box center [810, 419] width 1516 height 702
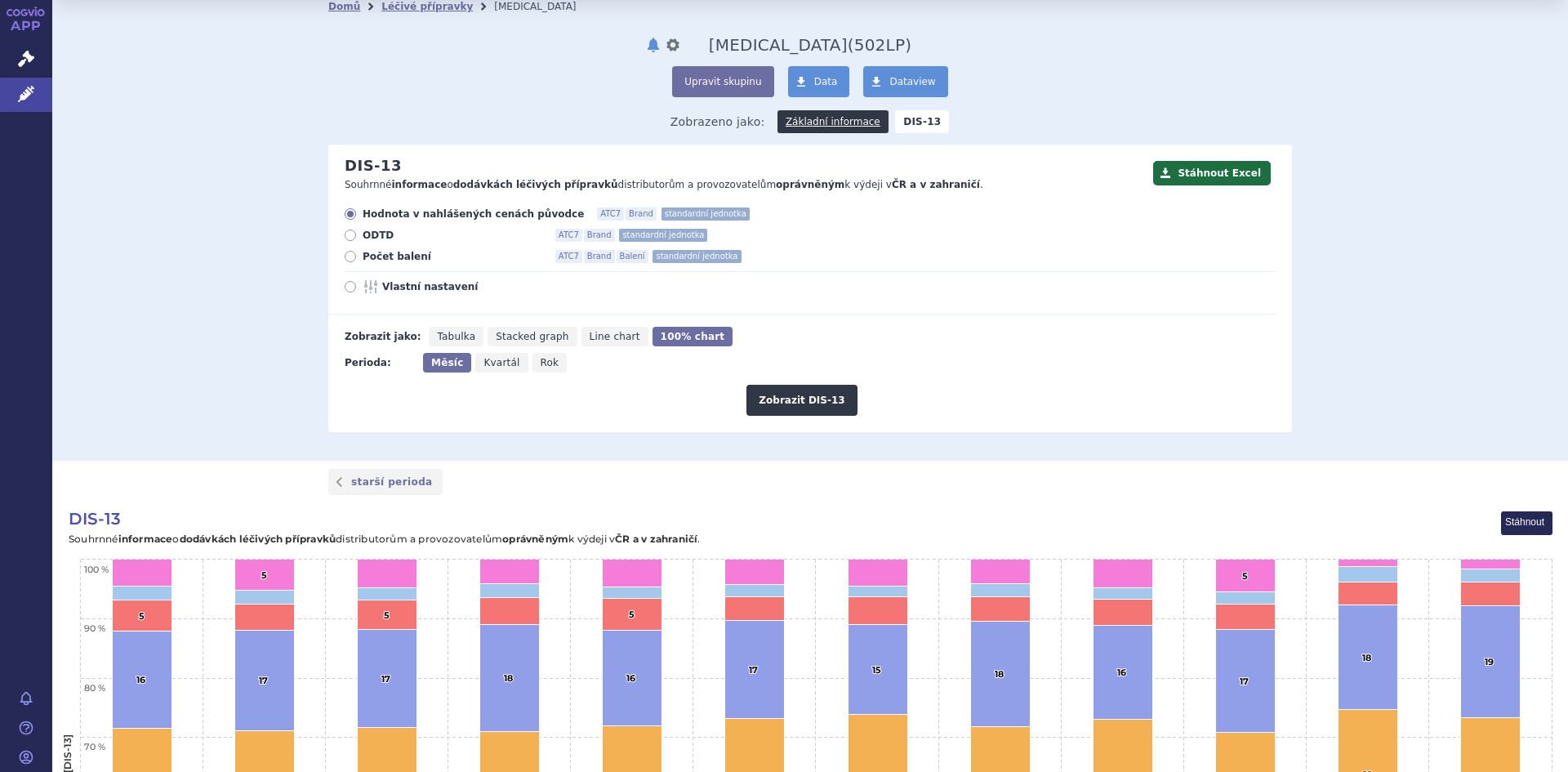
scroll to position [0, 0]
